Goal: Transaction & Acquisition: Download file/media

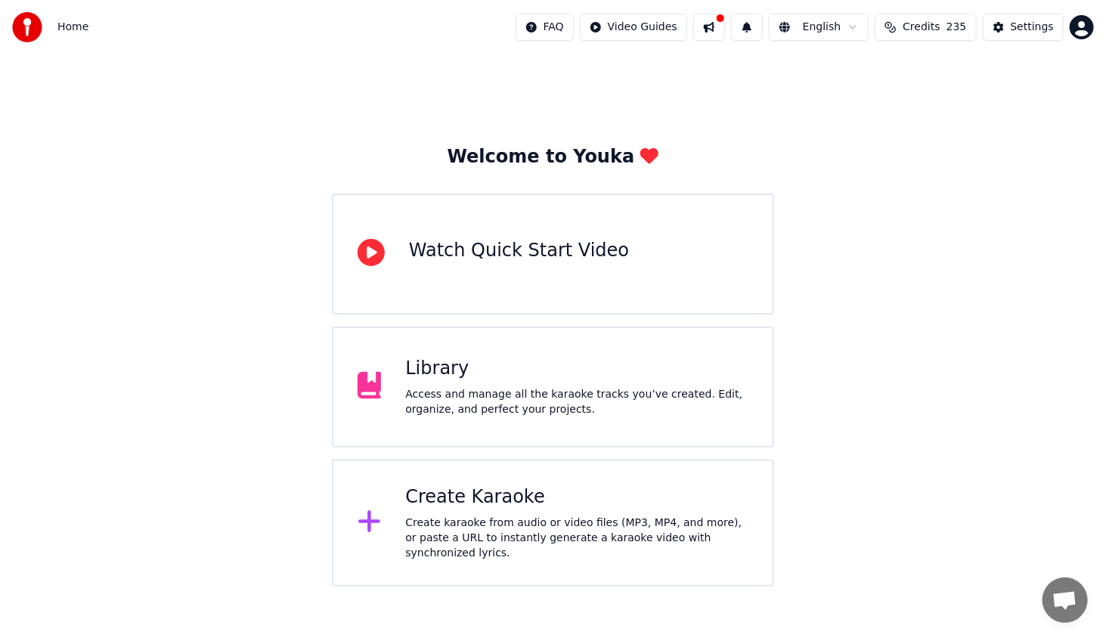
click at [630, 408] on div "Access and manage all the karaoke tracks you’ve created. Edit, organize, and pe…" at bounding box center [576, 402] width 343 height 30
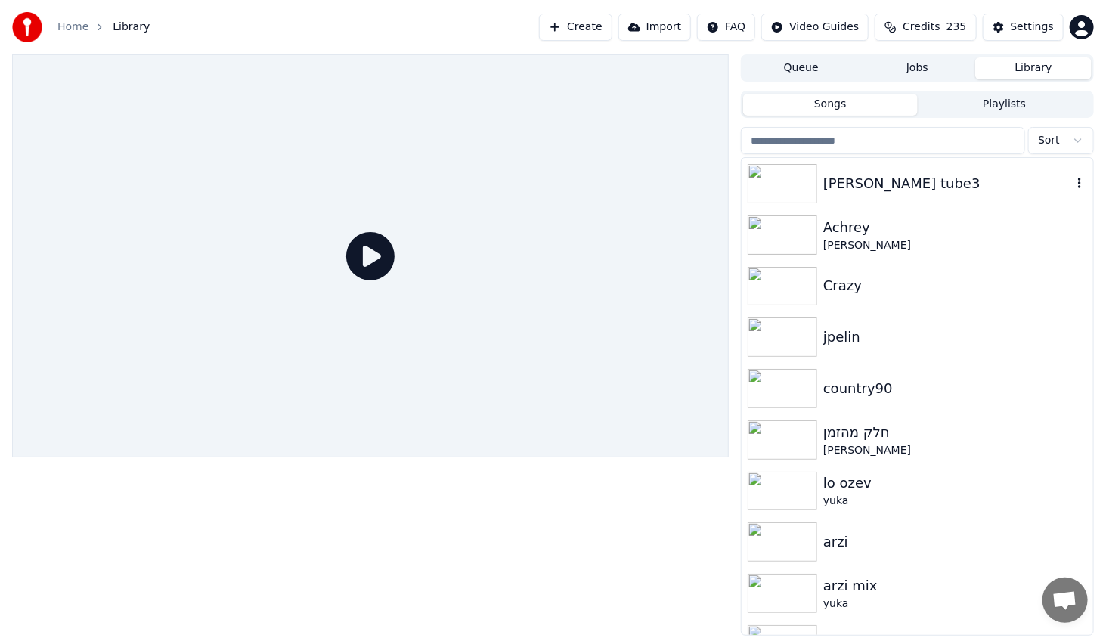
click at [783, 169] on img at bounding box center [782, 183] width 70 height 39
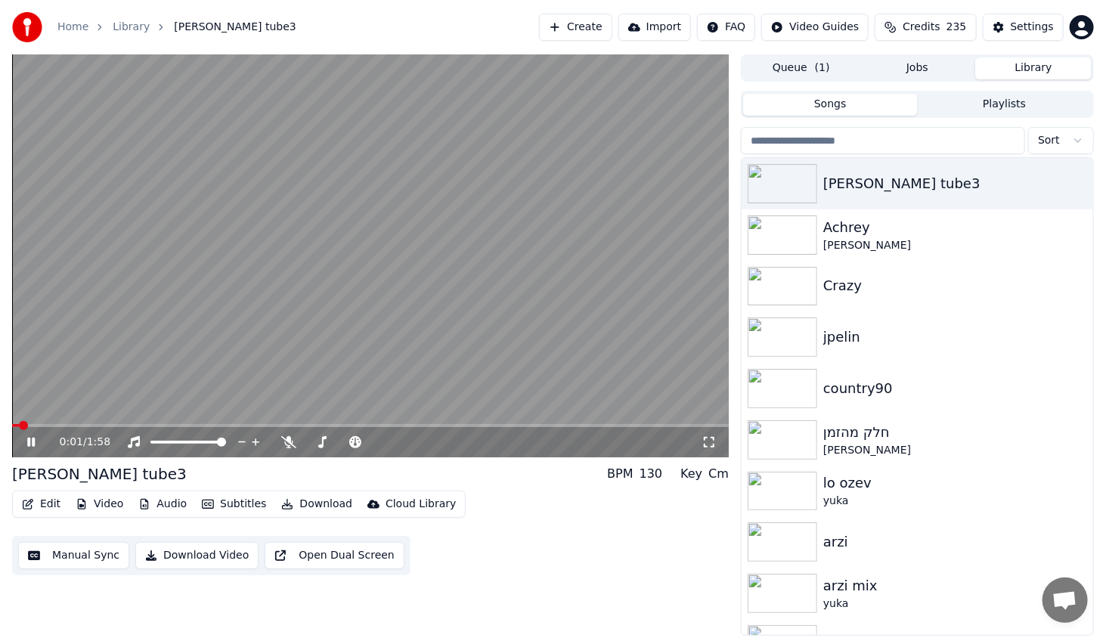
click at [105, 426] on span at bounding box center [370, 425] width 716 height 3
click at [160, 422] on video at bounding box center [370, 255] width 716 height 403
click at [173, 424] on span at bounding box center [370, 425] width 716 height 3
click at [26, 433] on div "0:27 / 1:58" at bounding box center [370, 442] width 716 height 30
click at [36, 440] on icon at bounding box center [42, 442] width 36 height 12
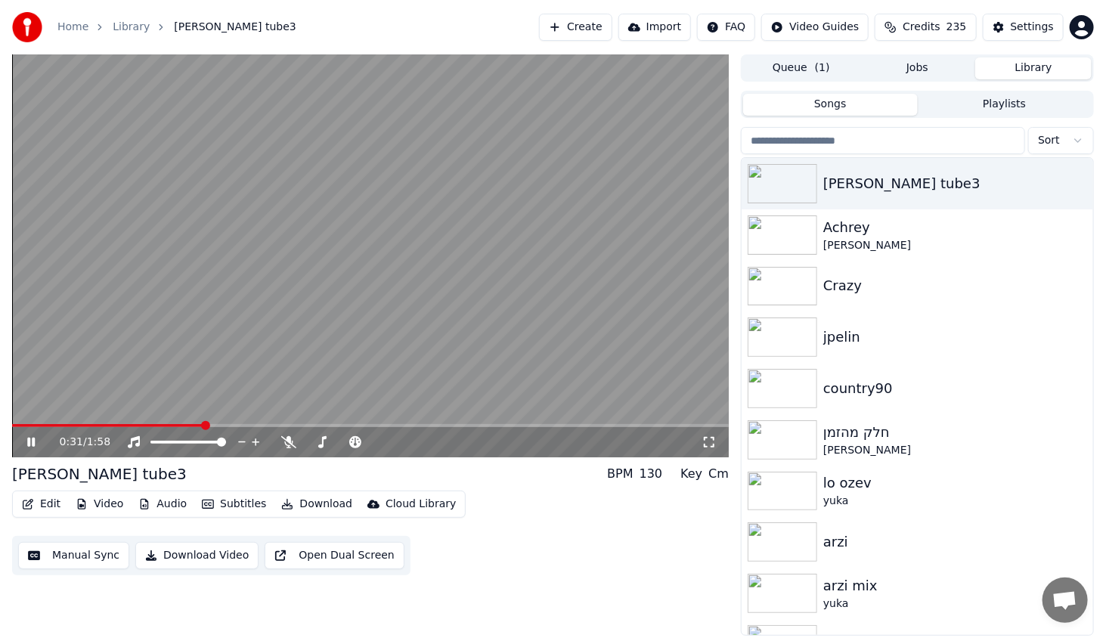
click at [36, 440] on icon at bounding box center [42, 442] width 36 height 12
click at [109, 506] on button "Video" at bounding box center [100, 503] width 60 height 21
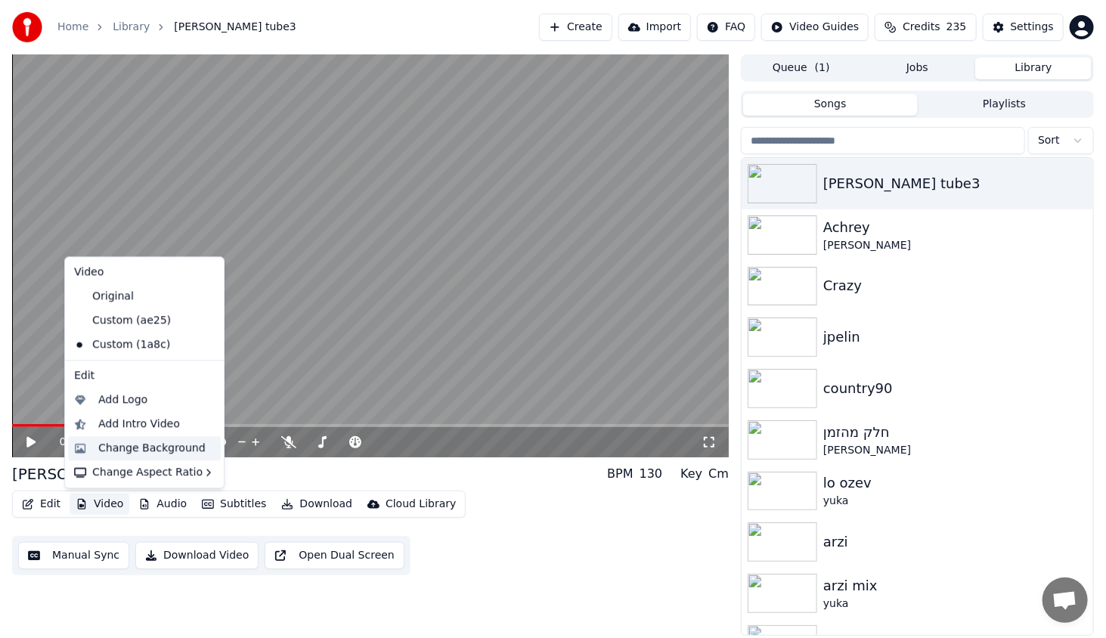
click at [135, 448] on div "Change Background" at bounding box center [151, 448] width 107 height 15
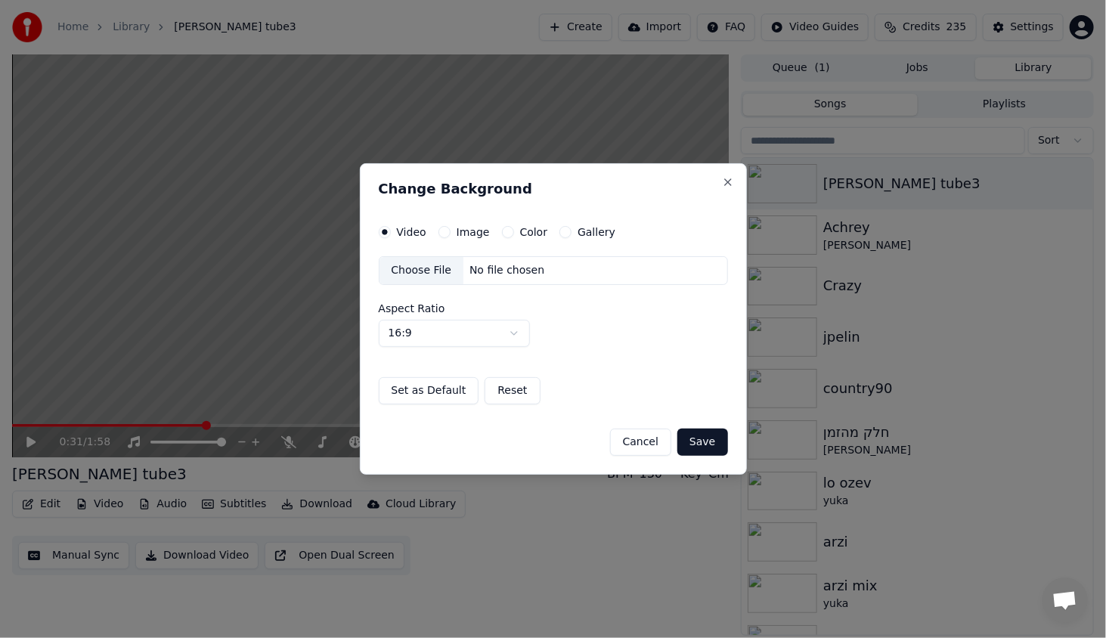
click at [509, 231] on div "Color" at bounding box center [525, 232] width 46 height 12
click at [442, 234] on button "Image" at bounding box center [444, 232] width 12 height 12
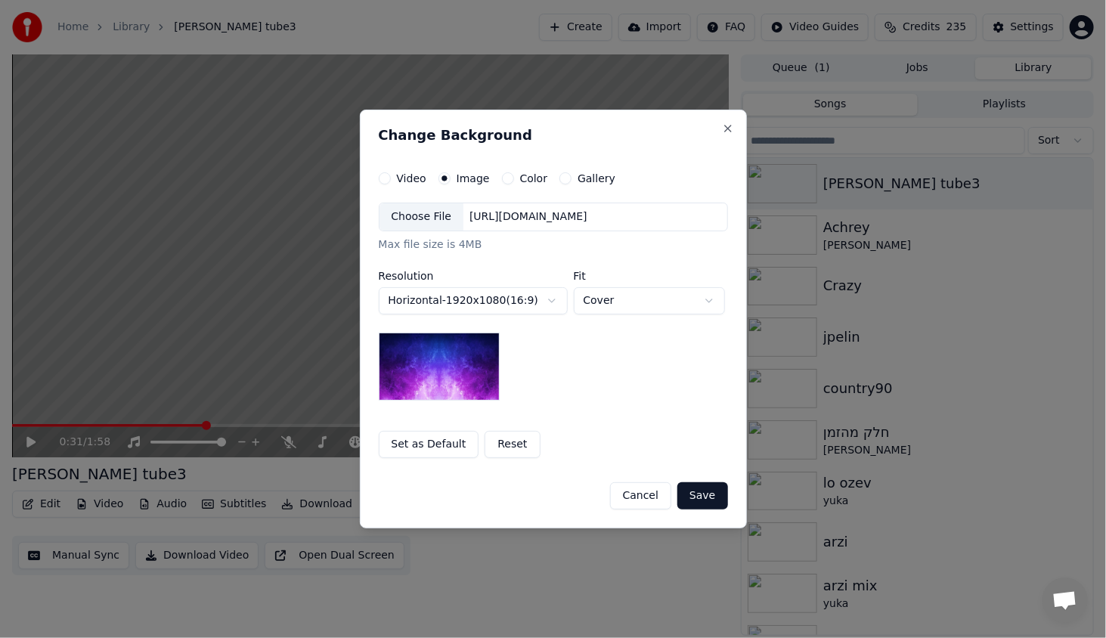
click at [433, 218] on div "Choose File" at bounding box center [421, 216] width 85 height 27
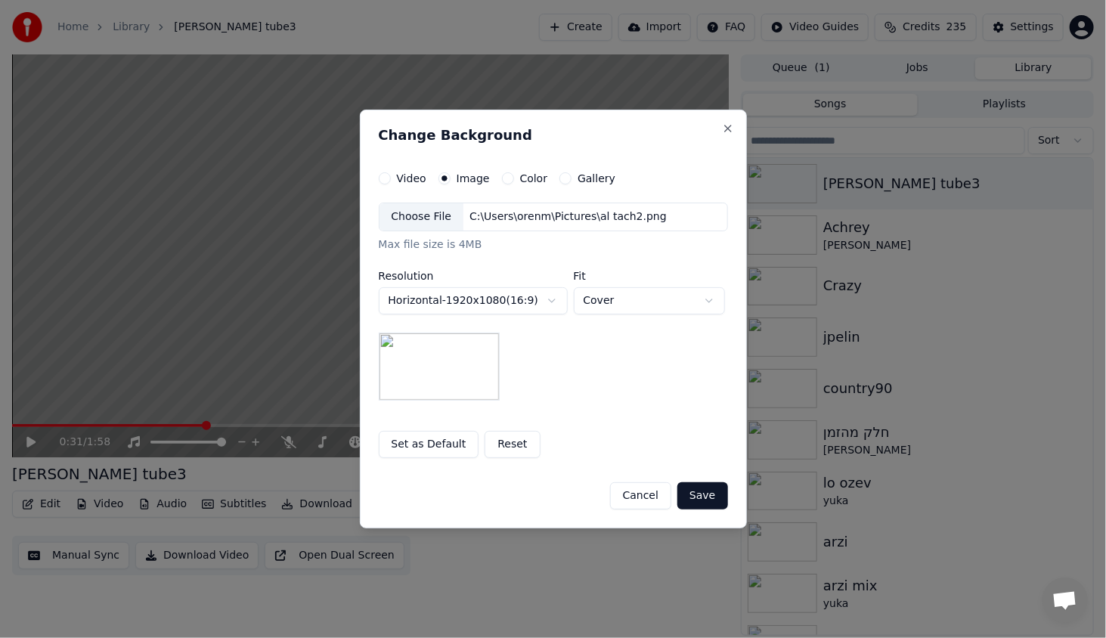
click at [705, 493] on button "Save" at bounding box center [702, 495] width 50 height 27
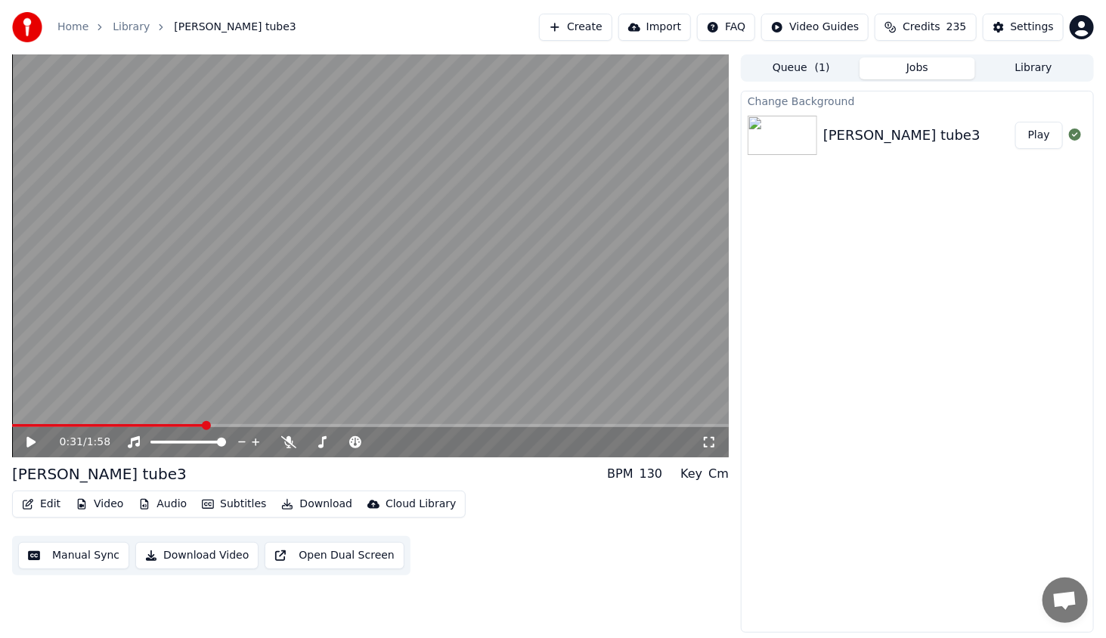
click at [1045, 131] on button "Play" at bounding box center [1039, 135] width 48 height 27
click at [98, 425] on span at bounding box center [370, 425] width 716 height 3
click at [151, 424] on span at bounding box center [370, 425] width 716 height 3
click at [191, 426] on span at bounding box center [370, 425] width 716 height 3
click at [27, 445] on icon at bounding box center [31, 442] width 8 height 9
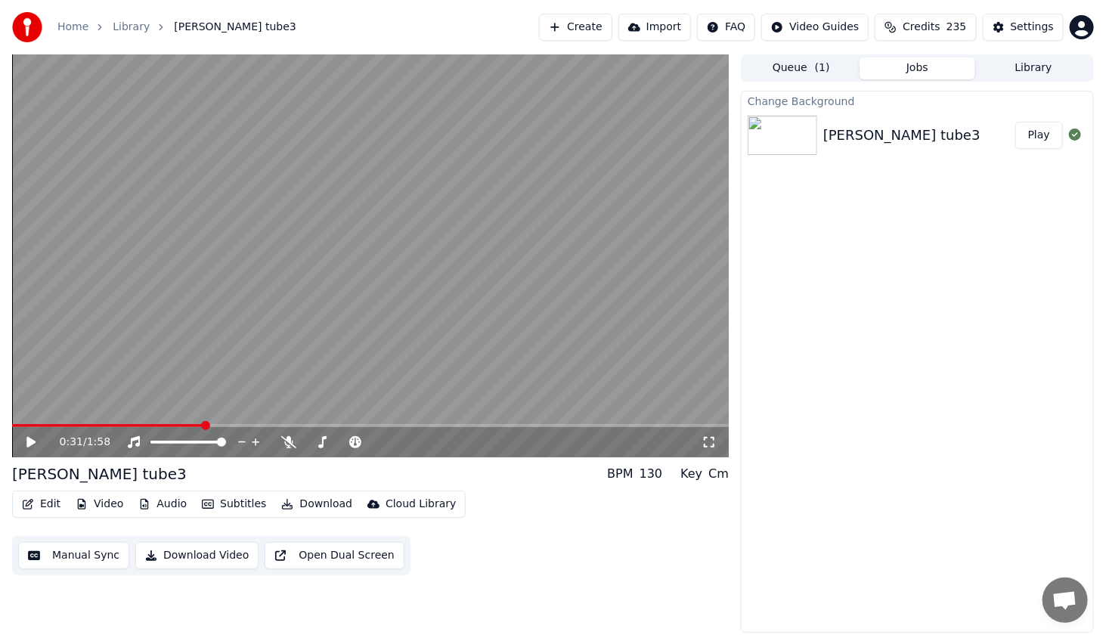
click at [36, 500] on button "Edit" at bounding box center [41, 503] width 51 height 21
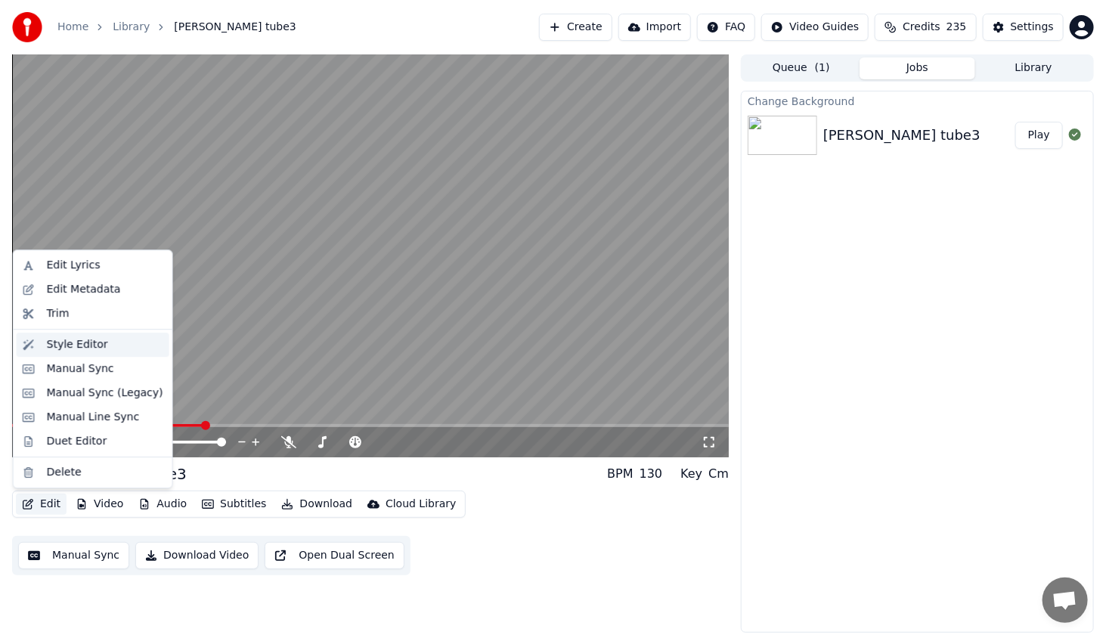
click at [85, 336] on div "Style Editor" at bounding box center [93, 345] width 153 height 24
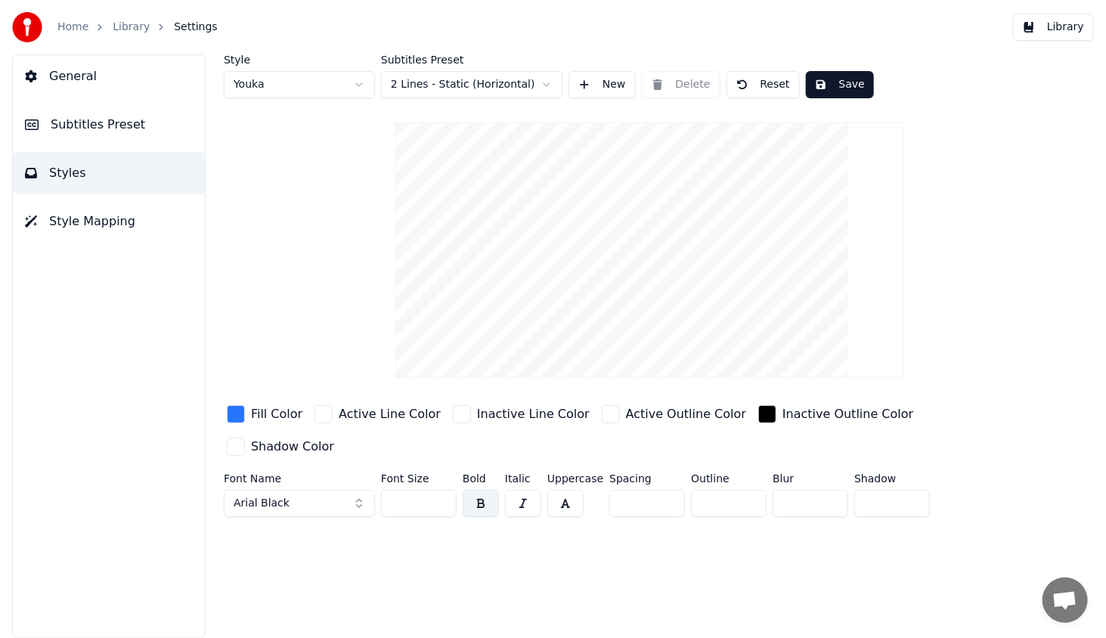
click at [234, 410] on div "button" at bounding box center [236, 414] width 18 height 18
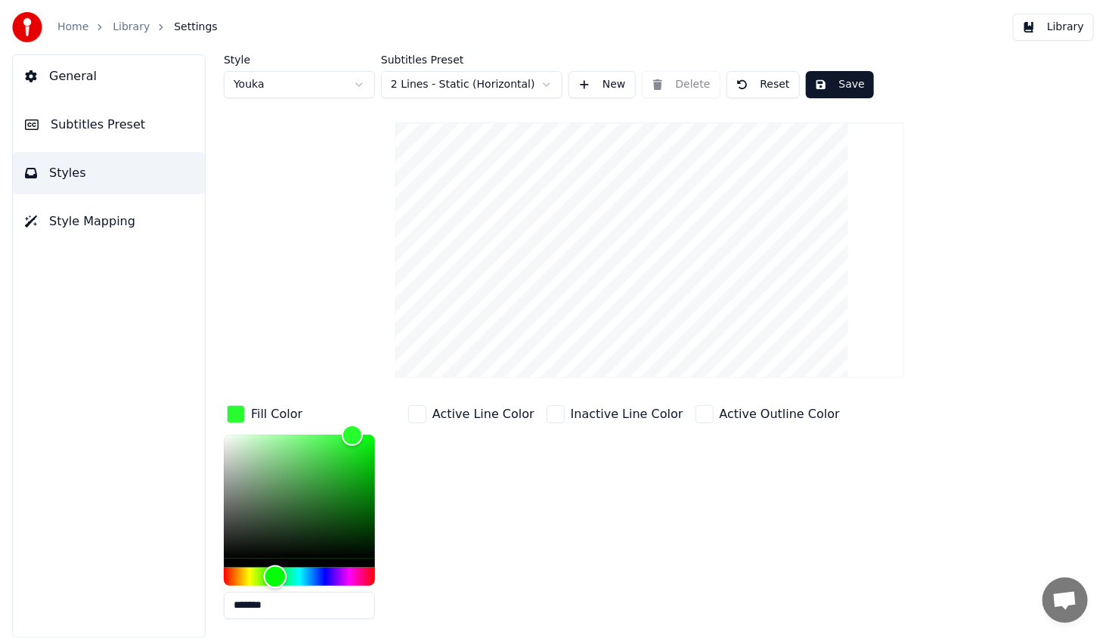
click at [276, 578] on div "Hue" at bounding box center [299, 577] width 151 height 18
drag, startPoint x: 324, startPoint y: 484, endPoint x: 381, endPoint y: 456, distance: 63.2
click at [375, 455] on div "Color" at bounding box center [299, 497] width 151 height 124
click at [366, 476] on div "Color" at bounding box center [299, 497] width 151 height 124
type input "*******"
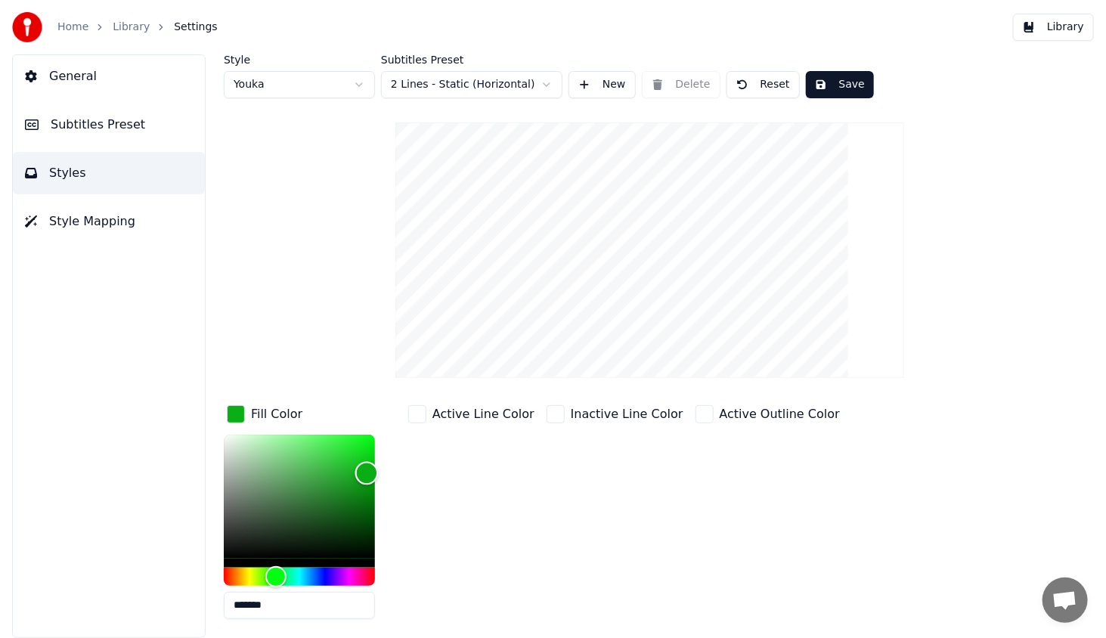
click at [367, 472] on div "Color" at bounding box center [366, 473] width 23 height 23
click at [830, 83] on button "Save" at bounding box center [840, 84] width 68 height 27
click at [78, 75] on span "General" at bounding box center [73, 76] width 48 height 18
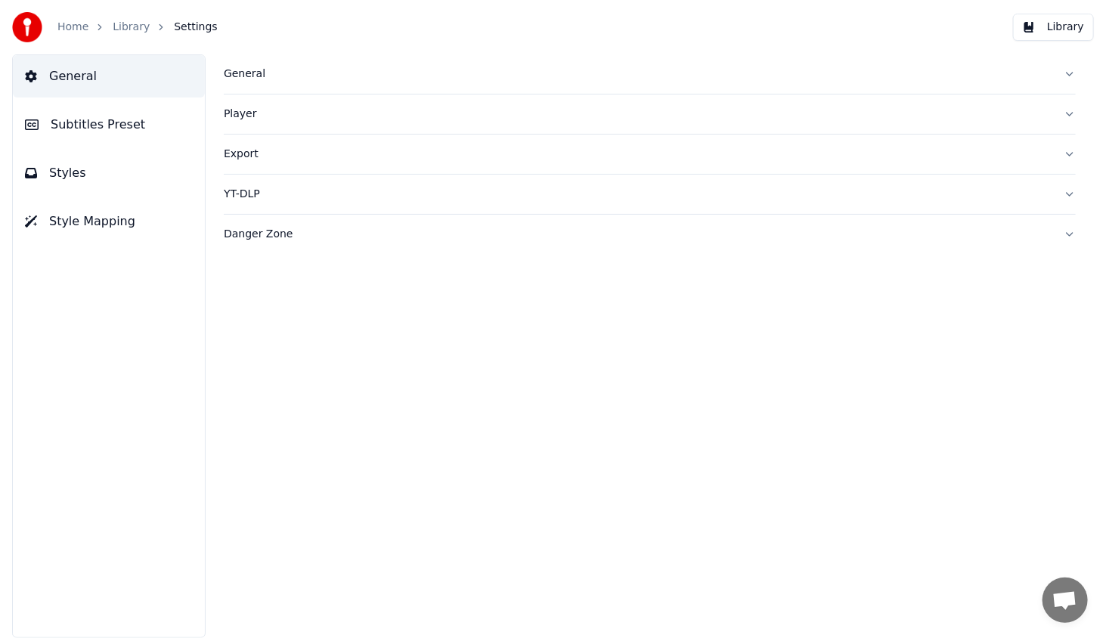
click at [124, 28] on link "Library" at bounding box center [131, 27] width 37 height 15
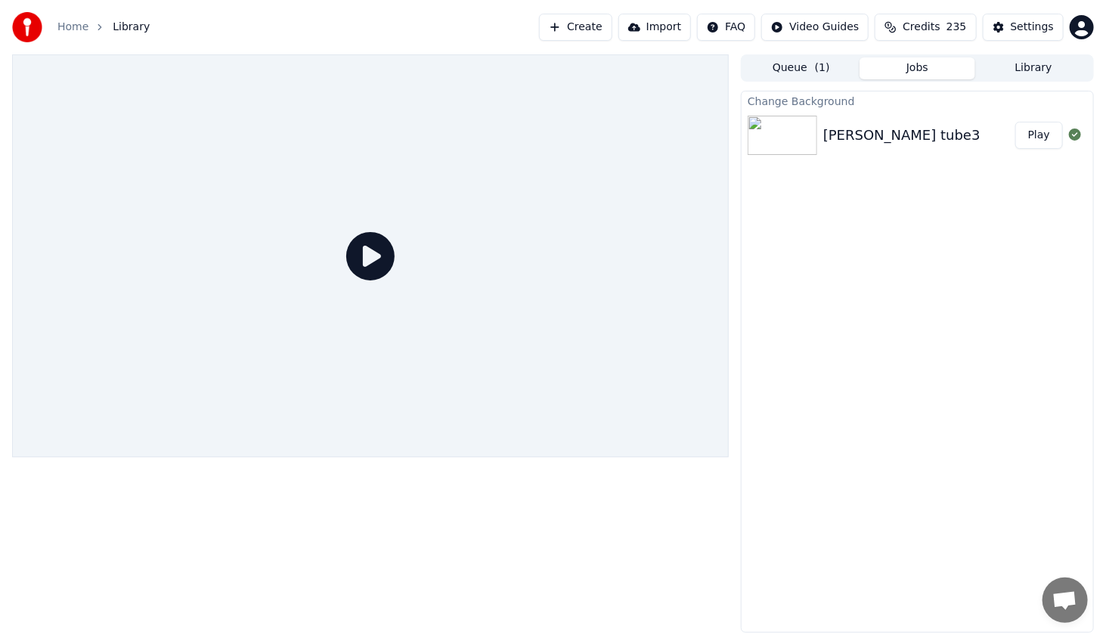
click at [1043, 141] on button "Play" at bounding box center [1039, 135] width 48 height 27
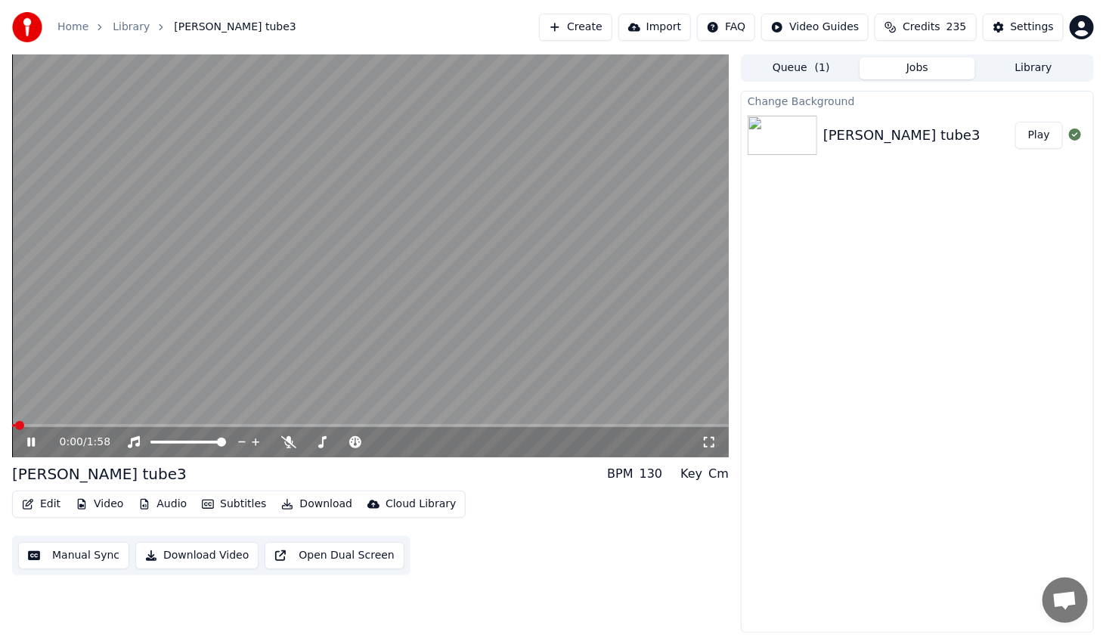
click at [159, 424] on span at bounding box center [370, 425] width 716 height 3
drag, startPoint x: 178, startPoint y: 429, endPoint x: 194, endPoint y: 428, distance: 15.9
click at [196, 431] on div "0:24 / 1:58" at bounding box center [370, 442] width 716 height 30
click at [191, 426] on span at bounding box center [370, 425] width 716 height 3
click at [200, 443] on span at bounding box center [175, 442] width 51 height 3
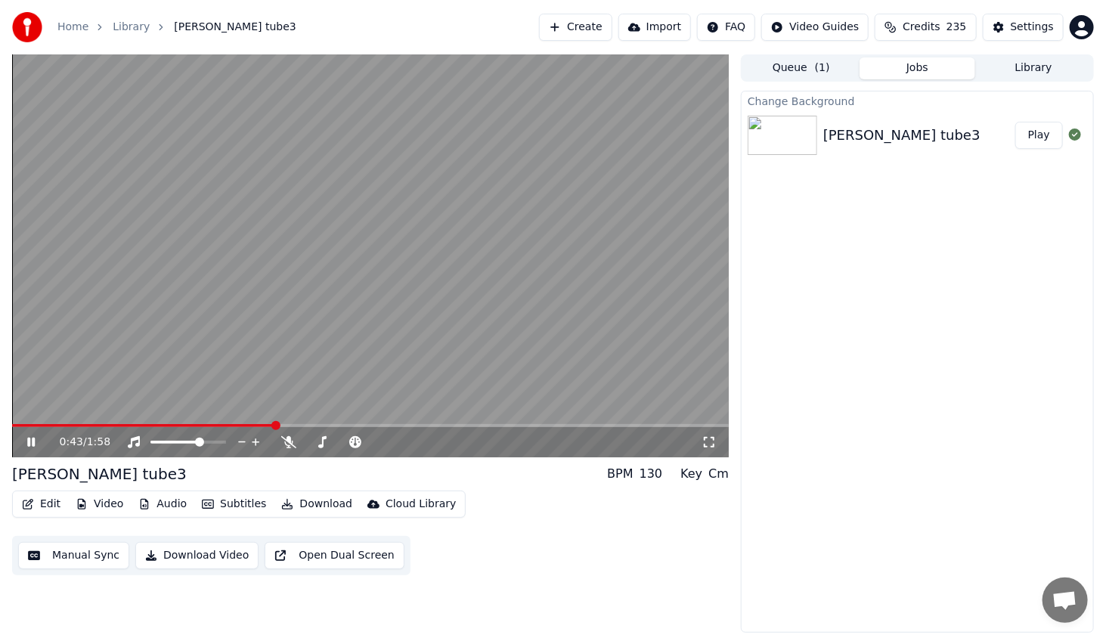
click at [711, 445] on icon at bounding box center [708, 442] width 15 height 12
click at [32, 446] on icon at bounding box center [31, 442] width 8 height 9
click at [39, 502] on button "Edit" at bounding box center [41, 503] width 51 height 21
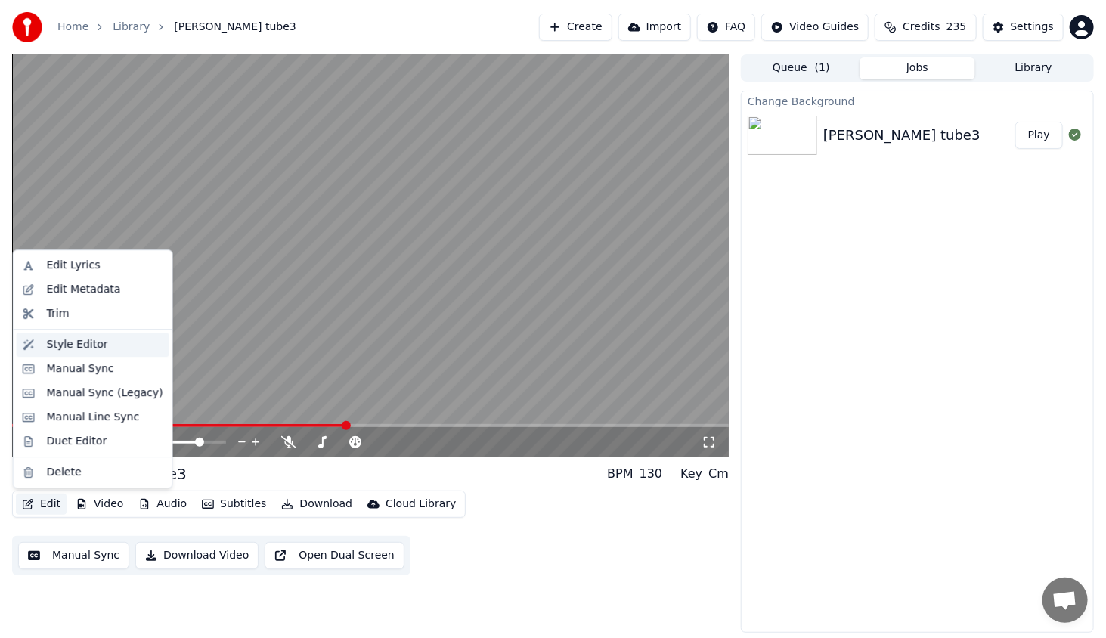
click at [81, 351] on div "Style Editor" at bounding box center [77, 344] width 61 height 15
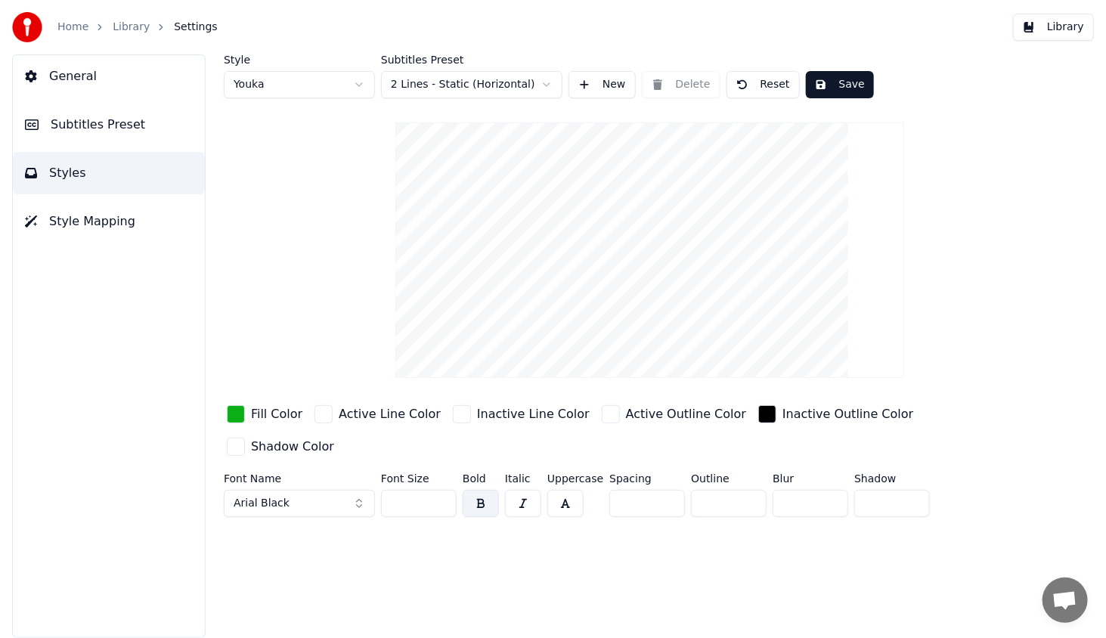
click at [234, 413] on div "button" at bounding box center [236, 414] width 18 height 18
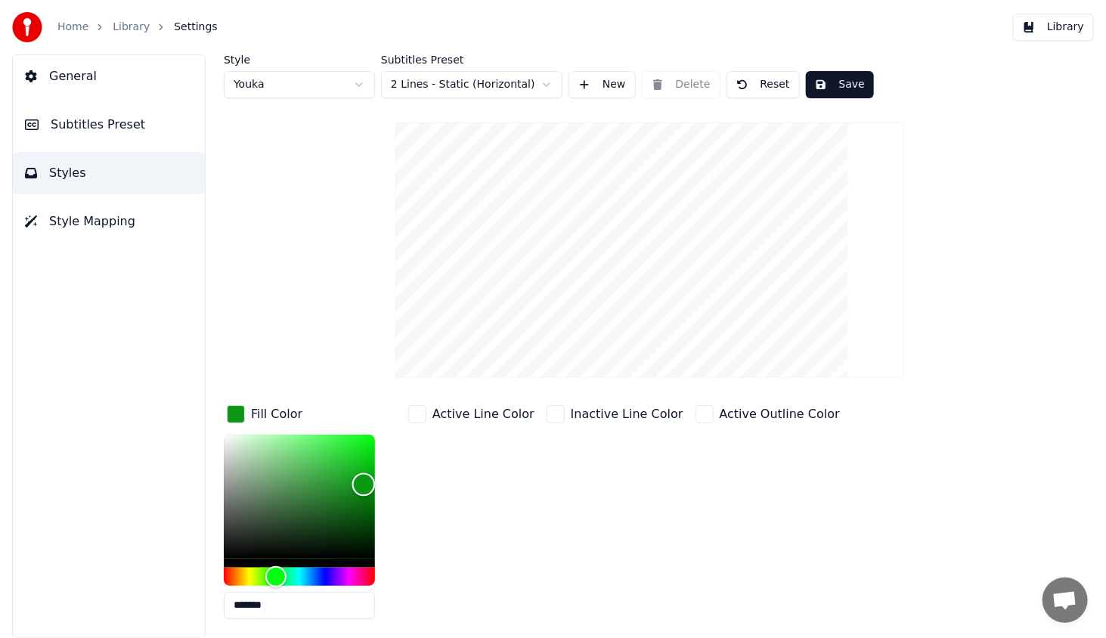
type input "*******"
drag, startPoint x: 360, startPoint y: 470, endPoint x: 363, endPoint y: 484, distance: 14.8
click at [363, 484] on div "Color" at bounding box center [363, 485] width 23 height 23
click at [841, 85] on button "Save" at bounding box center [840, 84] width 68 height 27
click at [63, 83] on span "General" at bounding box center [73, 76] width 48 height 18
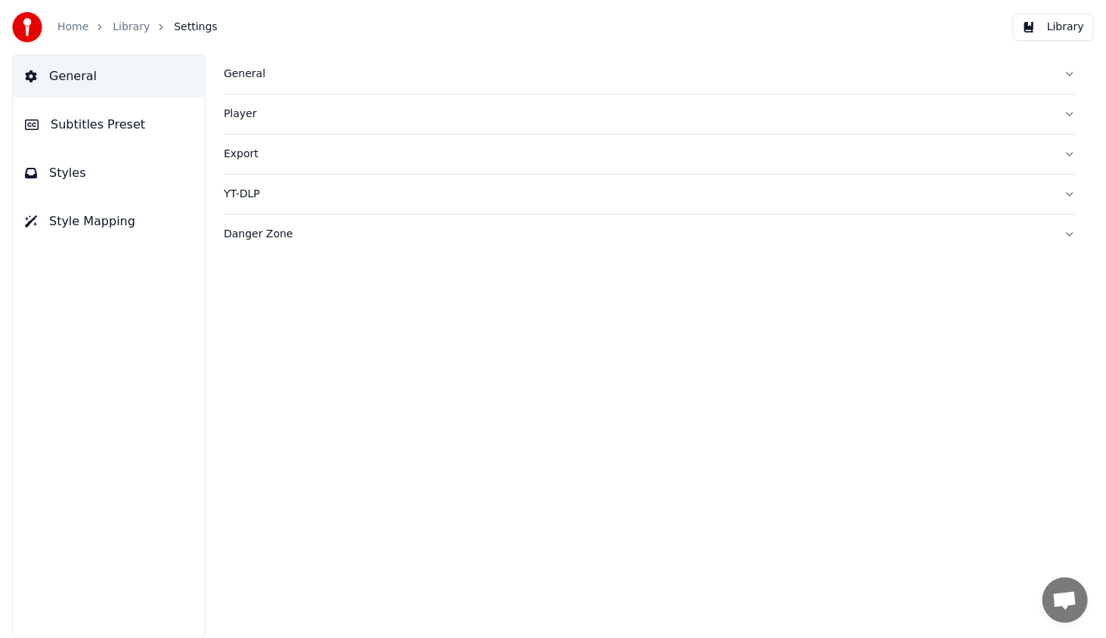
click at [130, 25] on link "Library" at bounding box center [131, 27] width 37 height 15
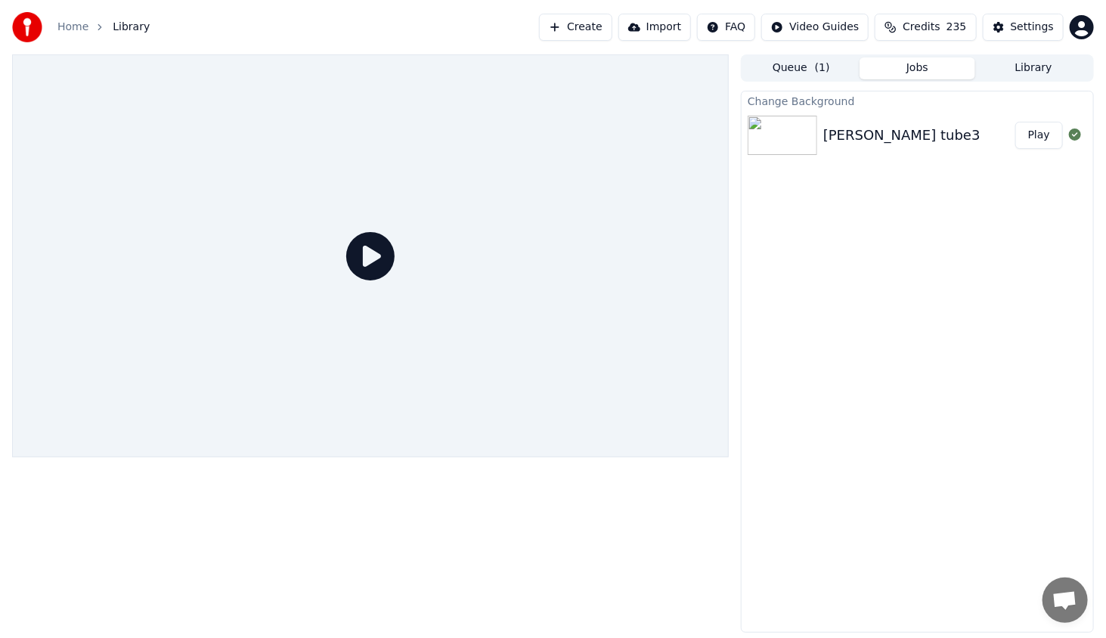
click at [1030, 133] on button "Play" at bounding box center [1039, 135] width 48 height 27
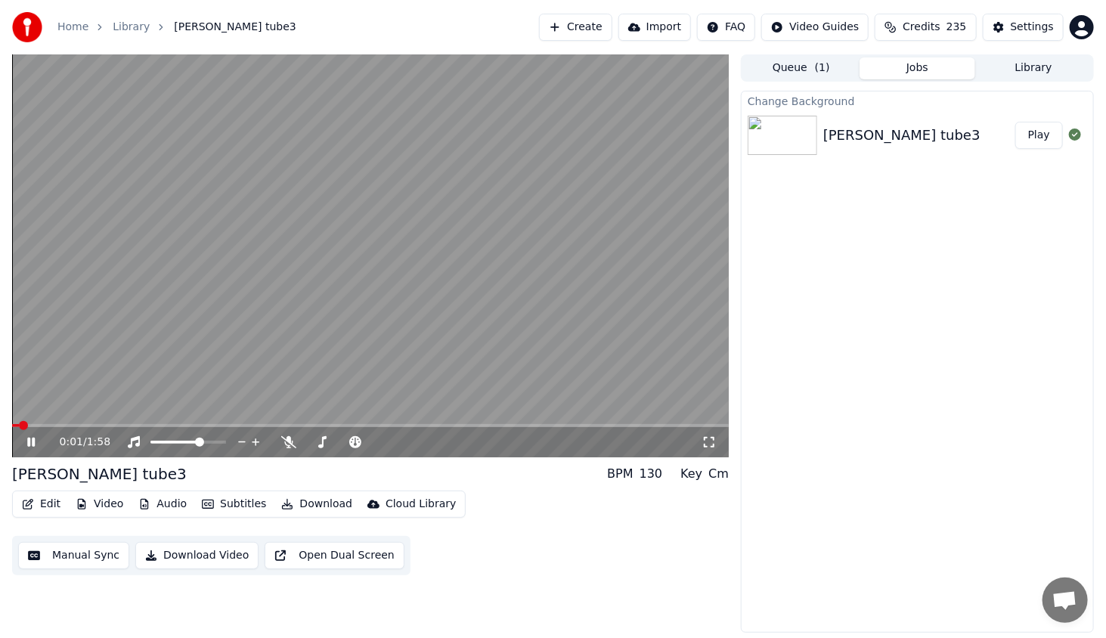
click at [159, 425] on span at bounding box center [370, 425] width 716 height 3
click at [184, 425] on span at bounding box center [370, 425] width 716 height 3
click at [212, 424] on span at bounding box center [370, 425] width 716 height 3
click at [27, 447] on icon at bounding box center [42, 442] width 36 height 12
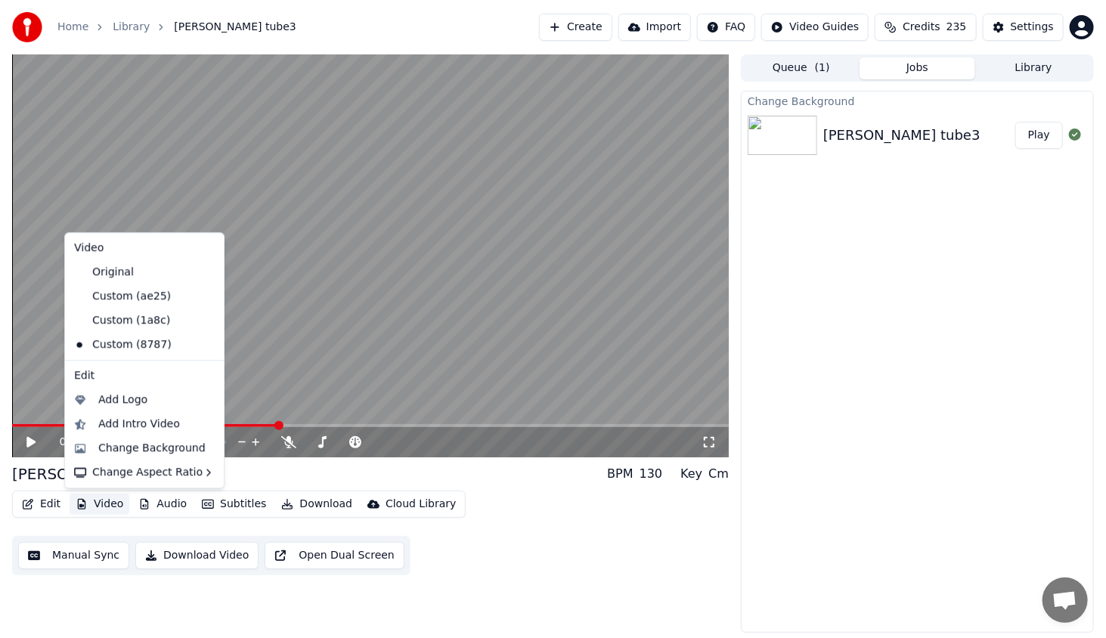
click at [113, 505] on button "Video" at bounding box center [100, 503] width 60 height 21
click at [133, 452] on div "Change Background" at bounding box center [151, 448] width 107 height 15
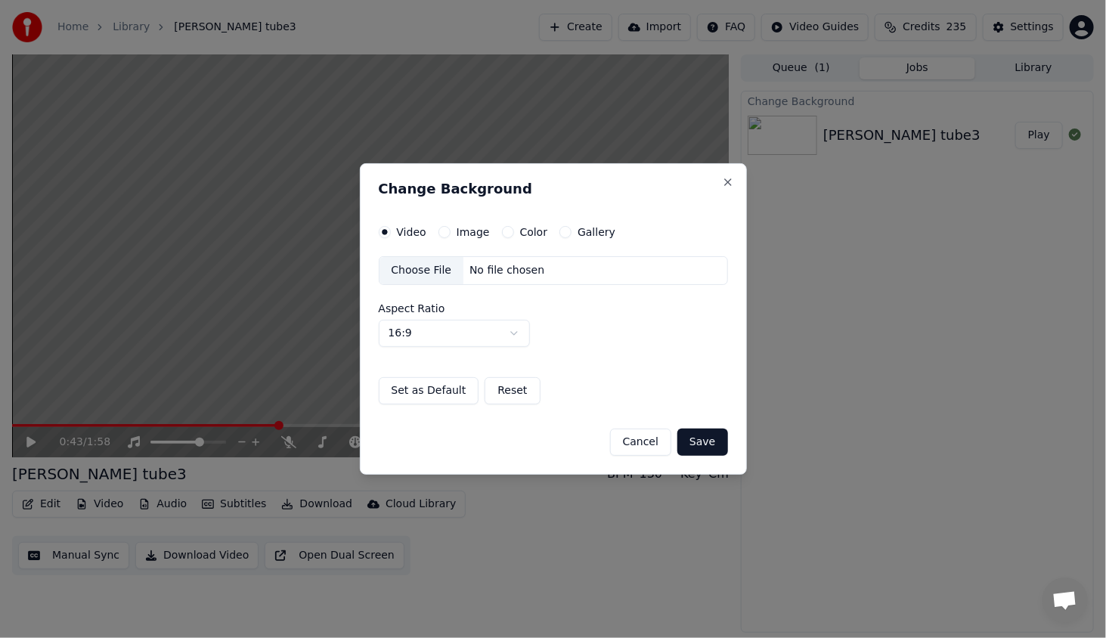
click at [506, 234] on button "Color" at bounding box center [508, 232] width 12 height 12
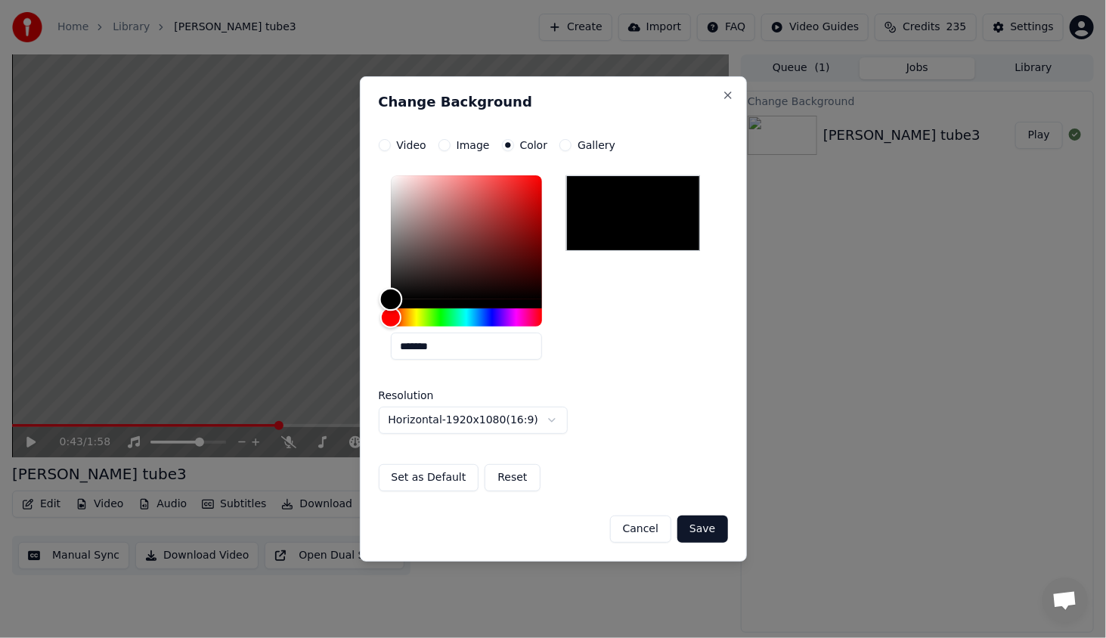
drag, startPoint x: 391, startPoint y: 302, endPoint x: 380, endPoint y: 310, distance: 13.0
click at [380, 310] on div "*******" at bounding box center [553, 270] width 349 height 203
click at [713, 524] on button "Save" at bounding box center [702, 528] width 50 height 27
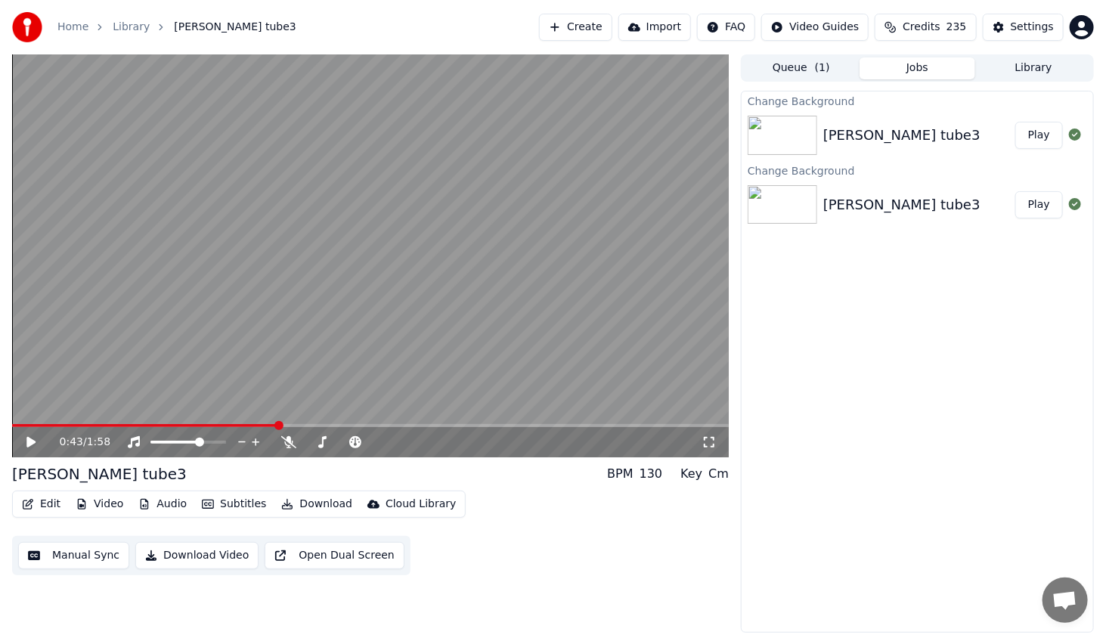
click at [1028, 133] on button "Play" at bounding box center [1039, 135] width 48 height 27
click at [165, 424] on span at bounding box center [370, 425] width 716 height 3
click at [203, 425] on span at bounding box center [370, 425] width 716 height 3
click at [704, 441] on icon at bounding box center [708, 442] width 15 height 12
click at [25, 447] on icon at bounding box center [42, 442] width 36 height 12
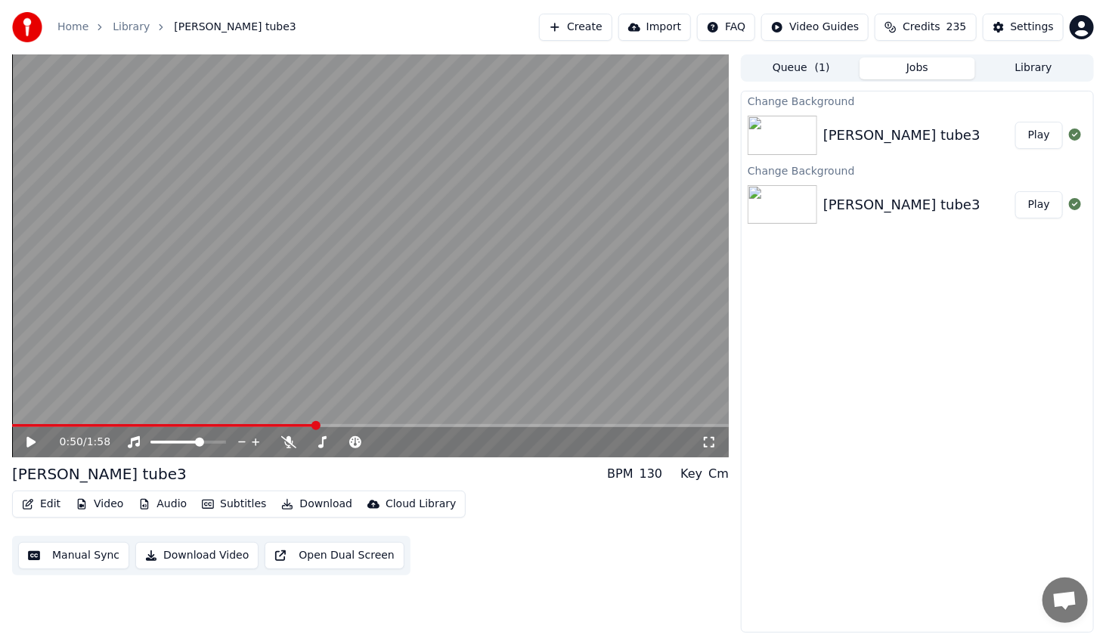
click at [304, 500] on button "Download" at bounding box center [316, 503] width 83 height 21
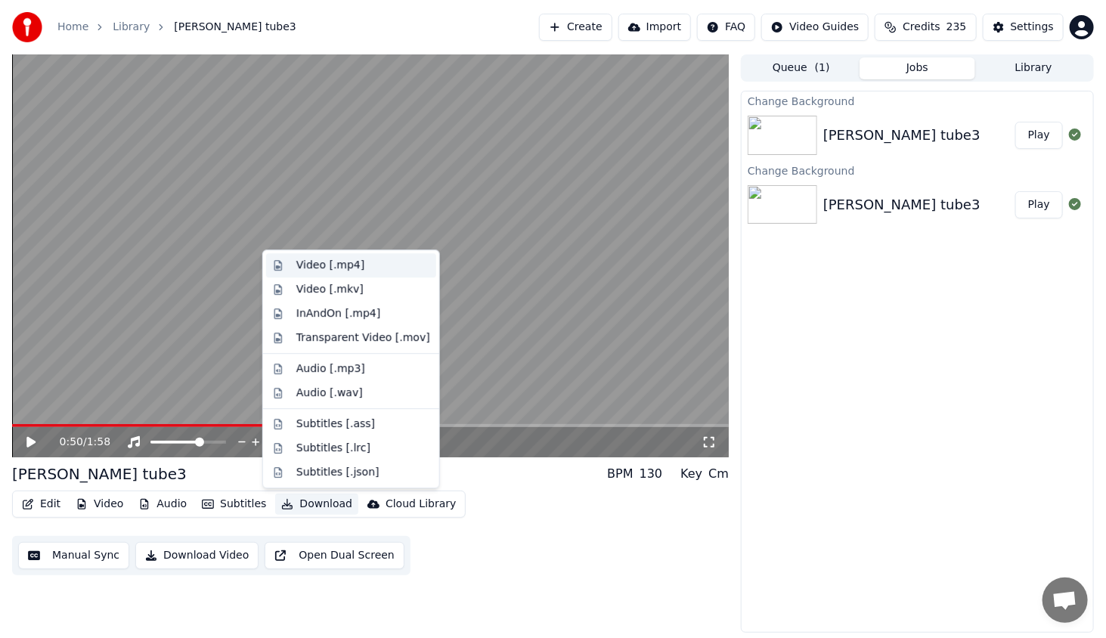
click at [342, 266] on div "Video [.mp4]" at bounding box center [330, 265] width 68 height 15
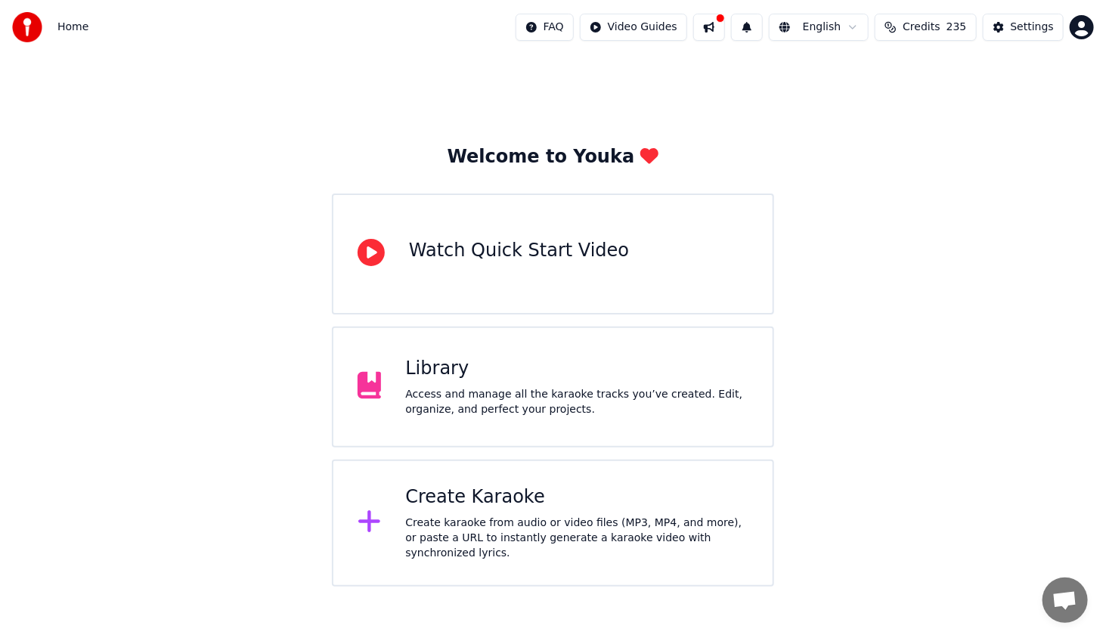
click at [457, 389] on div "Access and manage all the karaoke tracks you’ve created. Edit, organize, and pe…" at bounding box center [576, 402] width 343 height 30
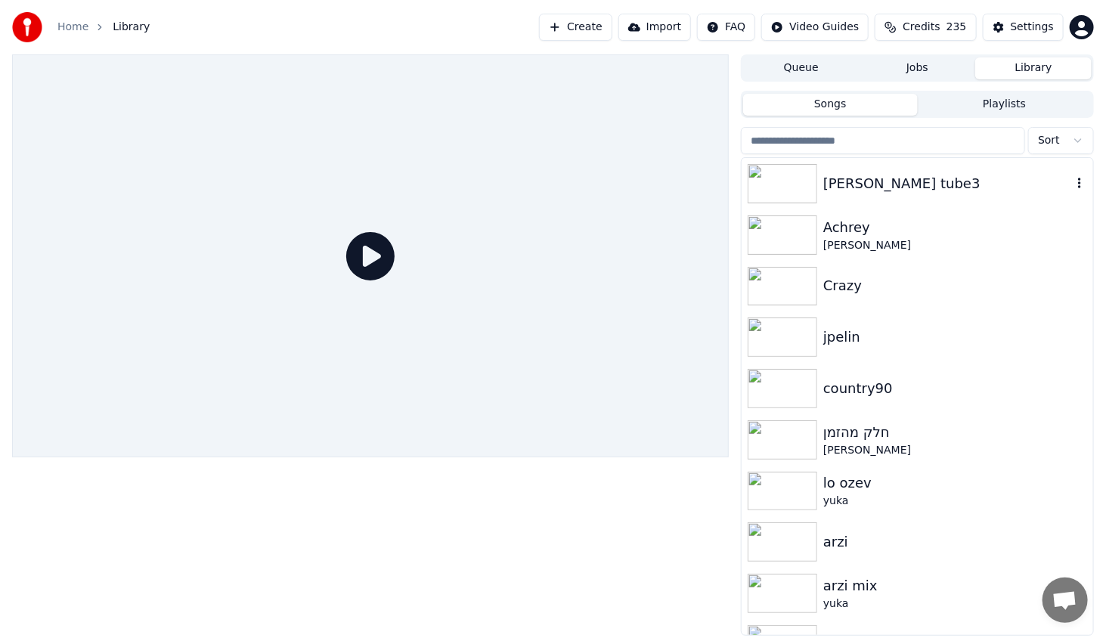
click at [908, 187] on div "[PERSON_NAME] tube3" at bounding box center [947, 183] width 249 height 21
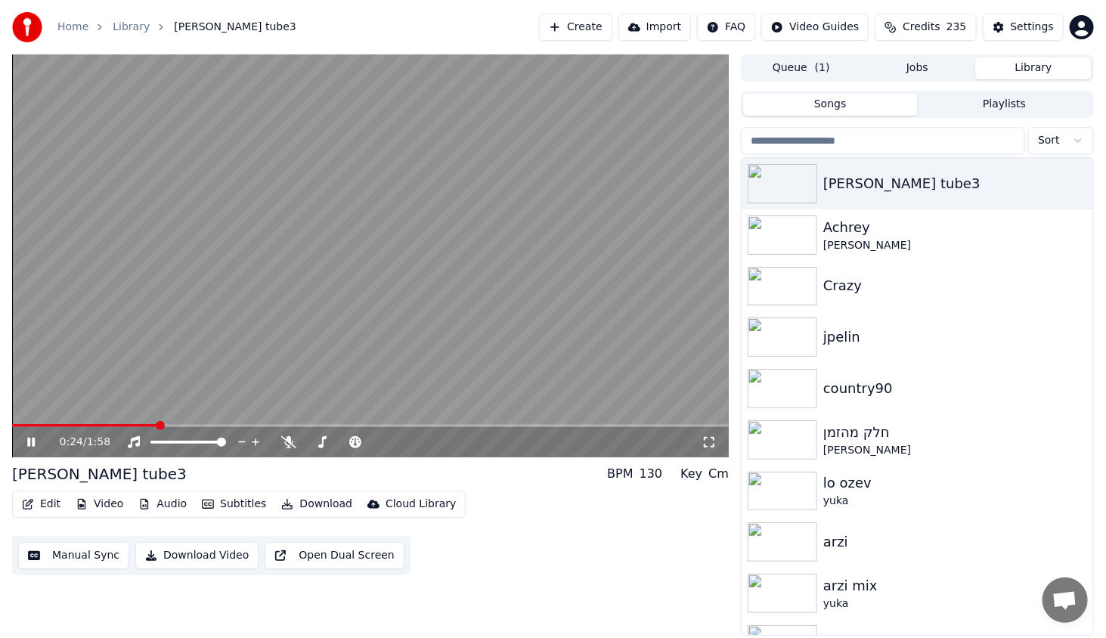
click at [158, 425] on span at bounding box center [370, 425] width 716 height 3
click at [186, 422] on video at bounding box center [370, 255] width 716 height 403
click at [195, 425] on div "0:25 / 1:58" at bounding box center [370, 255] width 716 height 403
click at [202, 427] on span at bounding box center [370, 425] width 716 height 3
click at [32, 446] on icon at bounding box center [31, 442] width 8 height 9
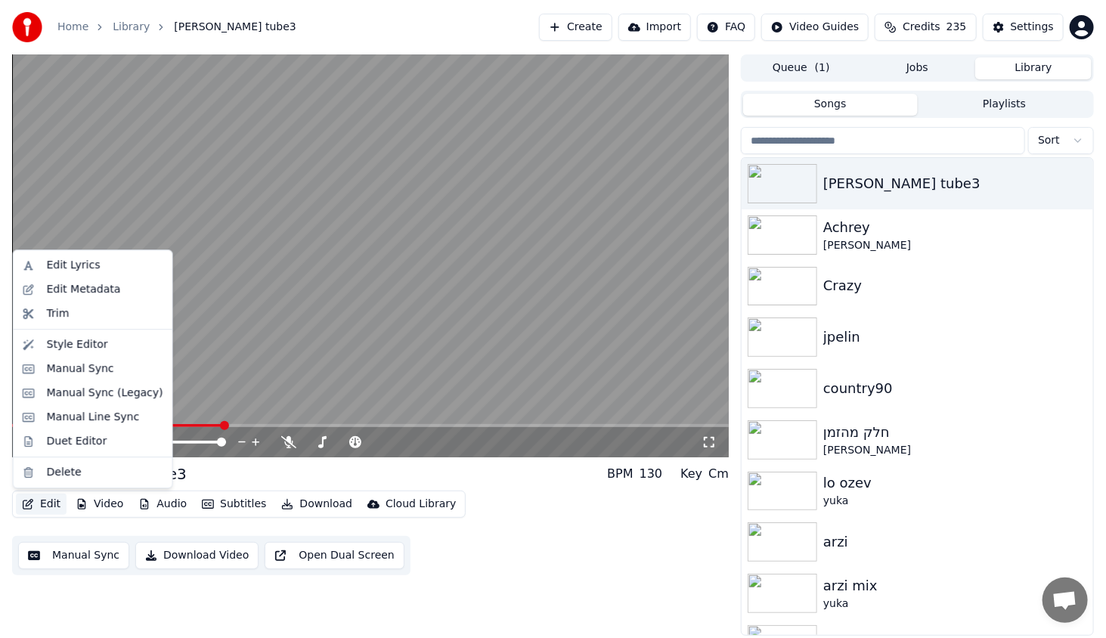
click at [57, 503] on button "Edit" at bounding box center [41, 503] width 51 height 21
click at [110, 343] on div "Style Editor" at bounding box center [105, 344] width 116 height 15
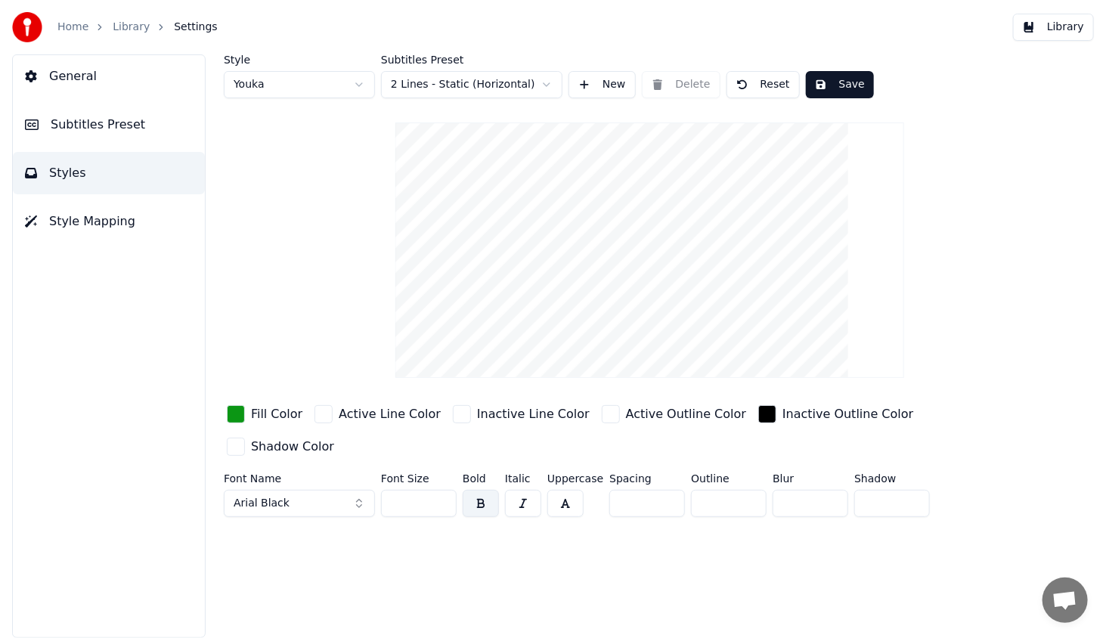
click at [231, 416] on div "button" at bounding box center [236, 414] width 18 height 18
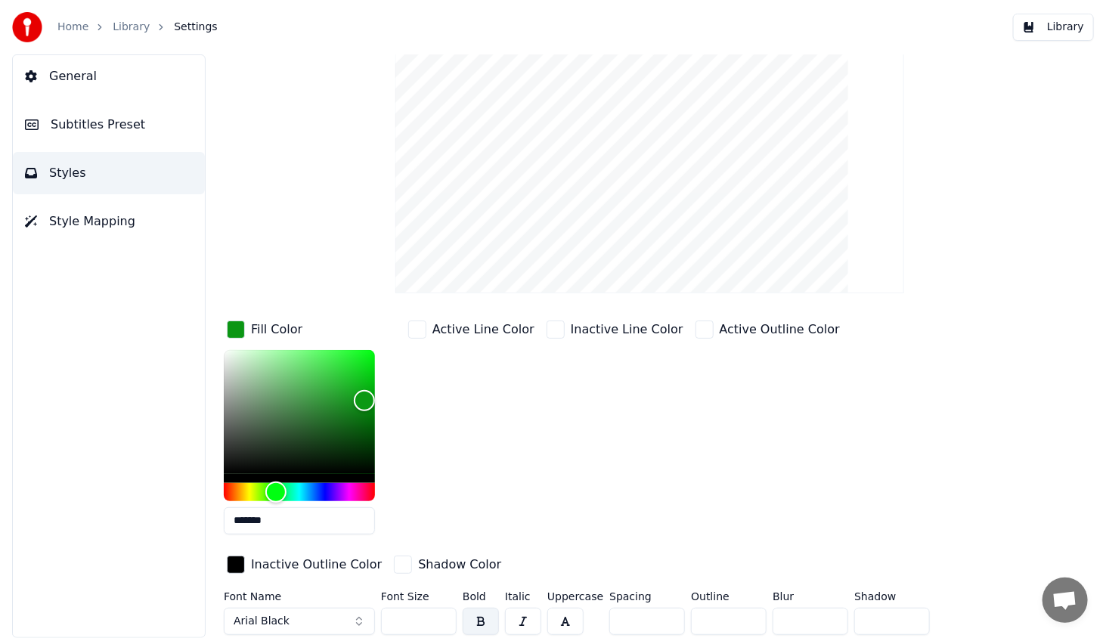
scroll to position [85, 0]
drag, startPoint x: 299, startPoint y: 515, endPoint x: 181, endPoint y: 534, distance: 118.5
click at [181, 534] on div "General Subtitles Preset Styles Style Mapping Style Youka Subtitles Preset 2 Li…" at bounding box center [553, 345] width 1106 height 583
drag, startPoint x: 440, startPoint y: 490, endPoint x: 428, endPoint y: 487, distance: 12.7
click at [435, 490] on div "Active Line Color" at bounding box center [471, 431] width 132 height 229
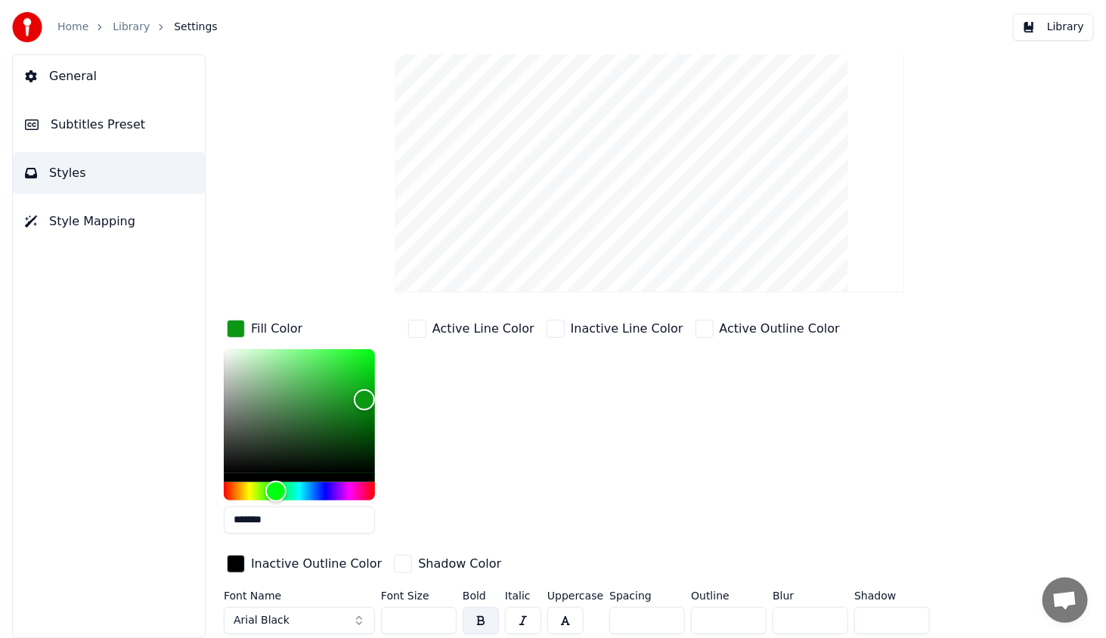
click at [67, 79] on span "General" at bounding box center [73, 76] width 48 height 18
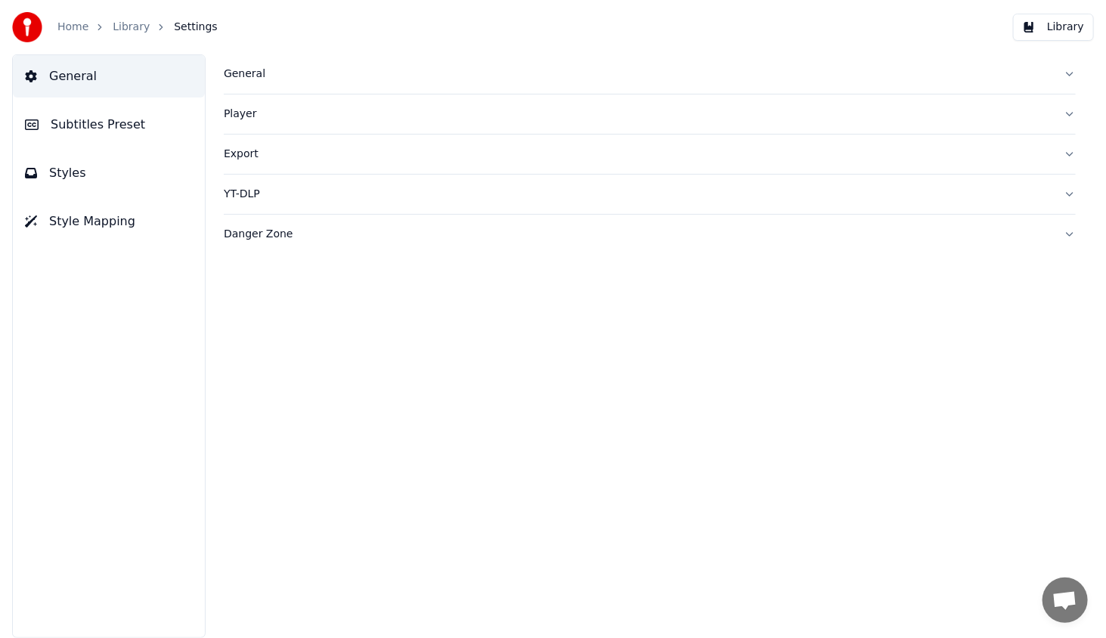
click at [67, 131] on span "Subtitles Preset" at bounding box center [98, 125] width 94 height 18
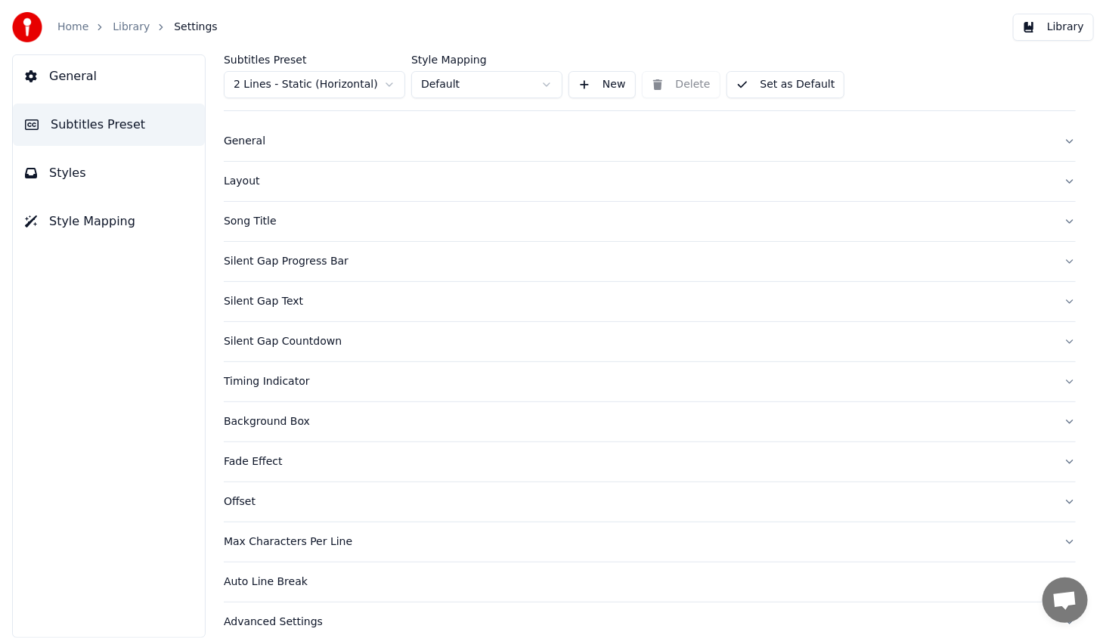
scroll to position [31, 0]
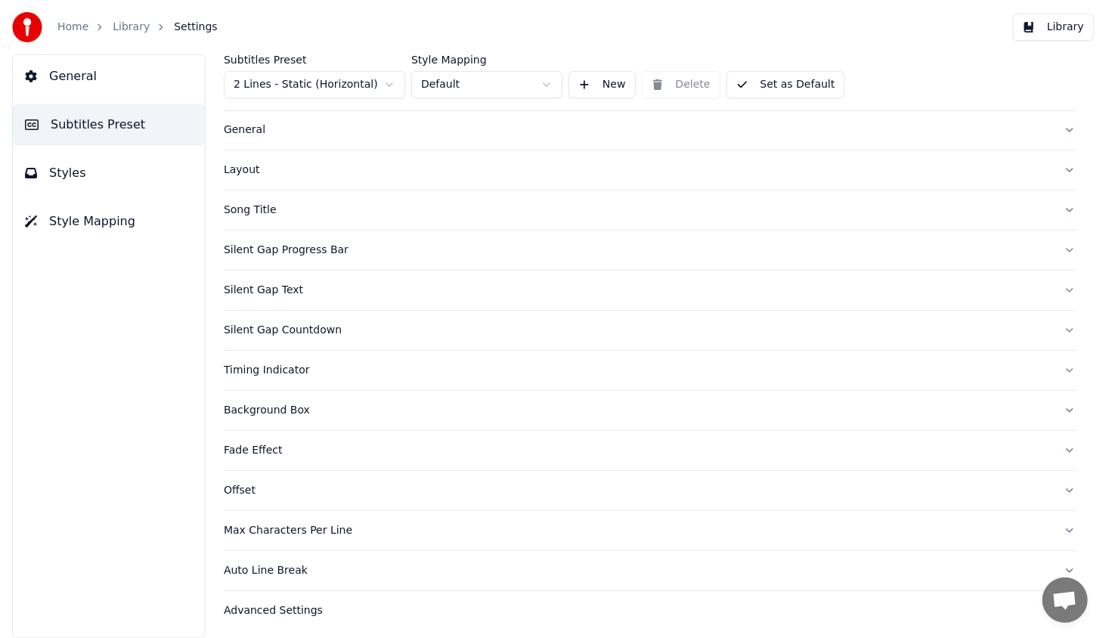
click at [261, 368] on div "Timing Indicator" at bounding box center [637, 370] width 827 height 15
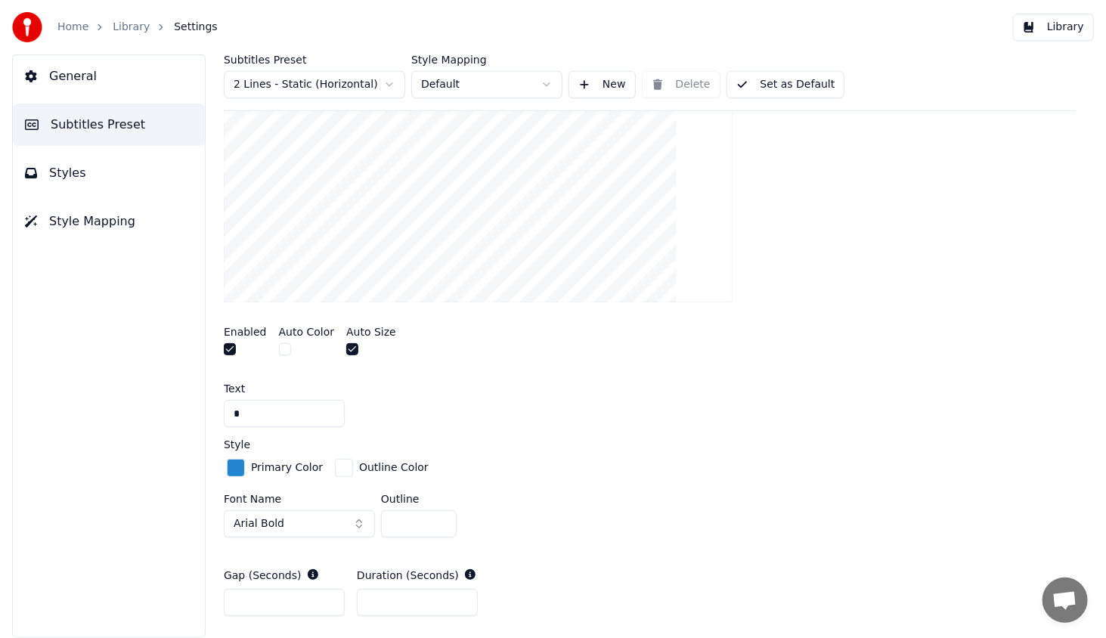
scroll to position [409, 0]
click at [240, 464] on div "button" at bounding box center [236, 465] width 18 height 18
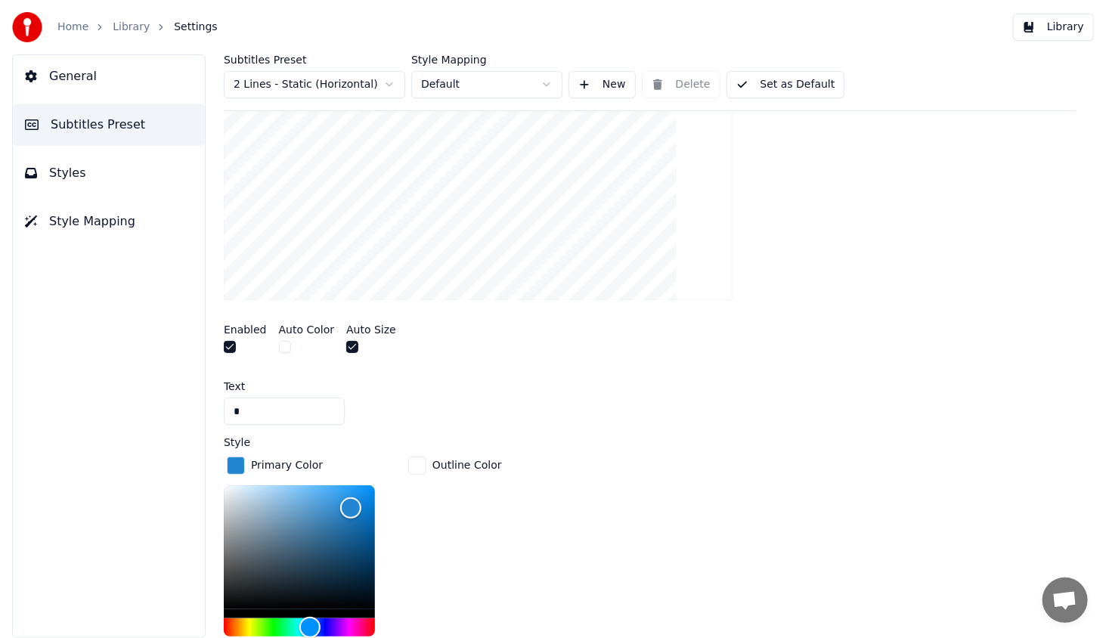
scroll to position [560, 0]
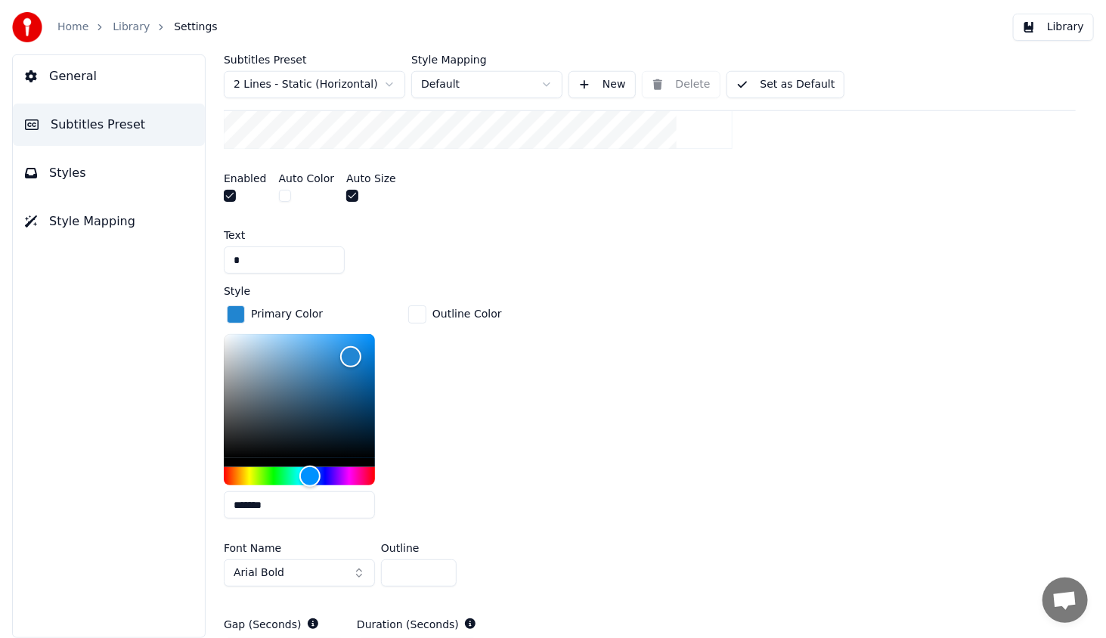
drag, startPoint x: 220, startPoint y: 514, endPoint x: 187, endPoint y: 510, distance: 33.5
click at [187, 510] on div "General Subtitles Preset Styles Style Mapping Subtitles Preset 2 Lines - Static…" at bounding box center [553, 345] width 1106 height 583
paste input "text"
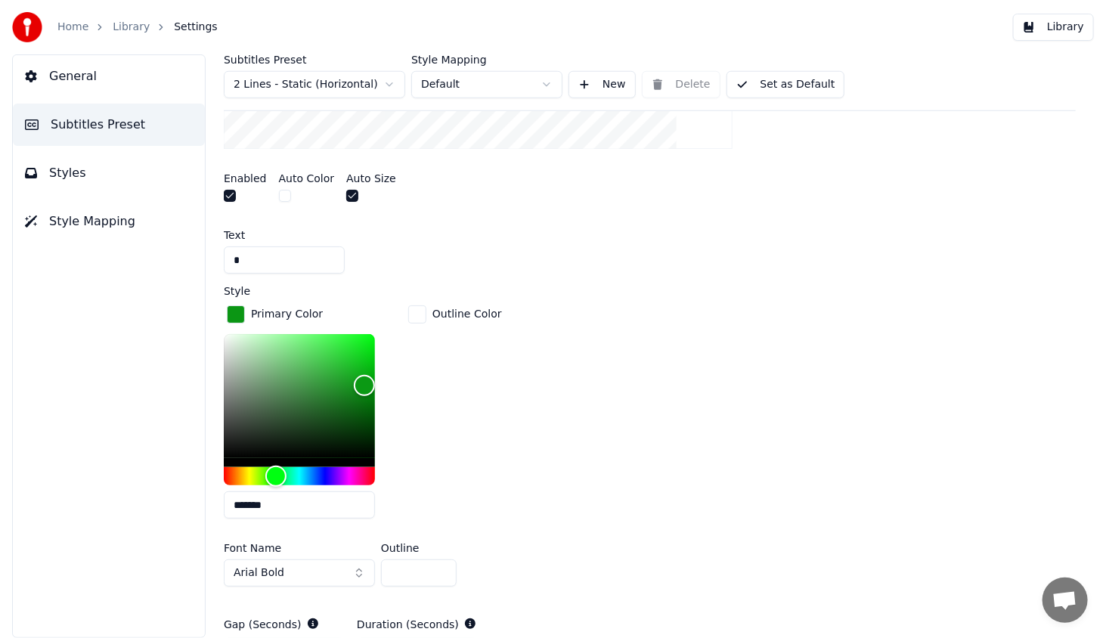
type input "*******"
click at [438, 485] on div "Outline Color" at bounding box center [455, 416] width 100 height 228
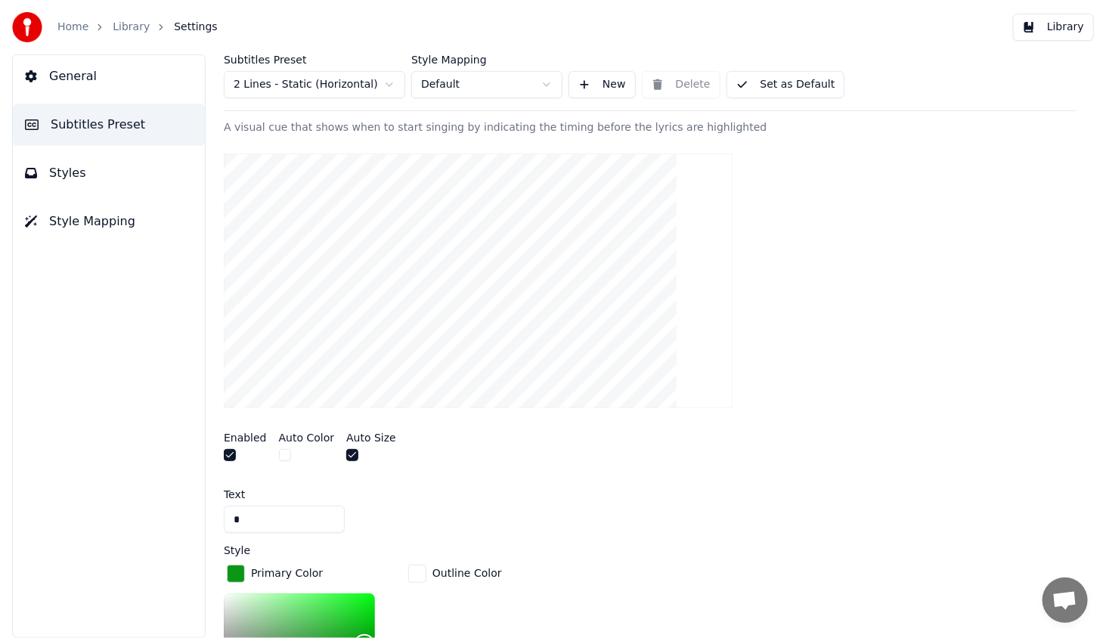
scroll to position [182, 0]
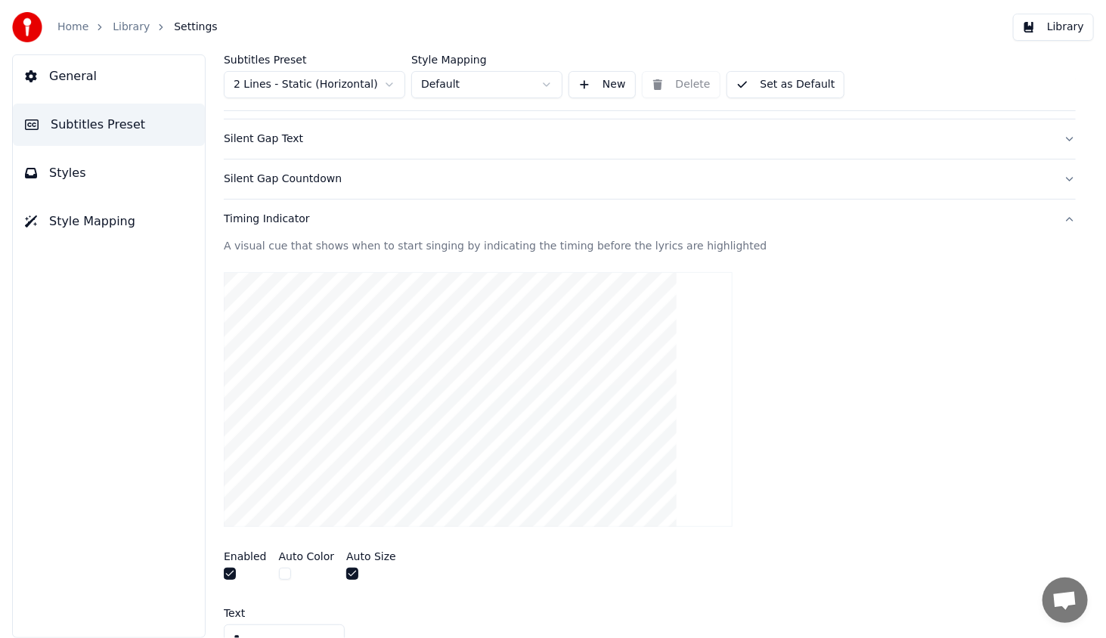
click at [62, 88] on button "General" at bounding box center [109, 76] width 192 height 42
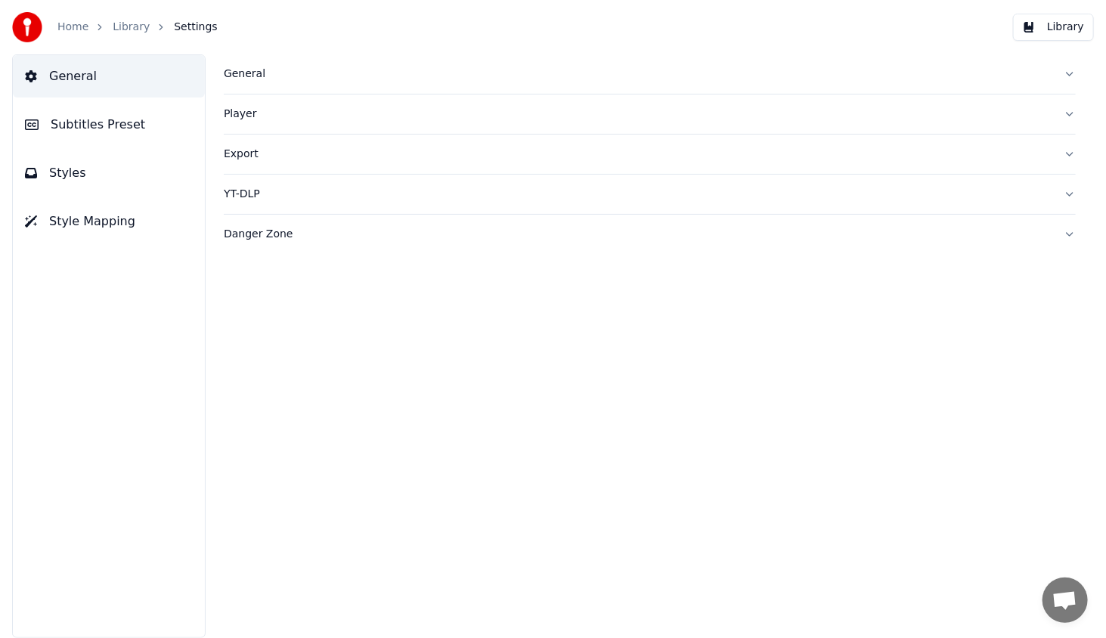
click at [117, 29] on link "Library" at bounding box center [131, 27] width 37 height 15
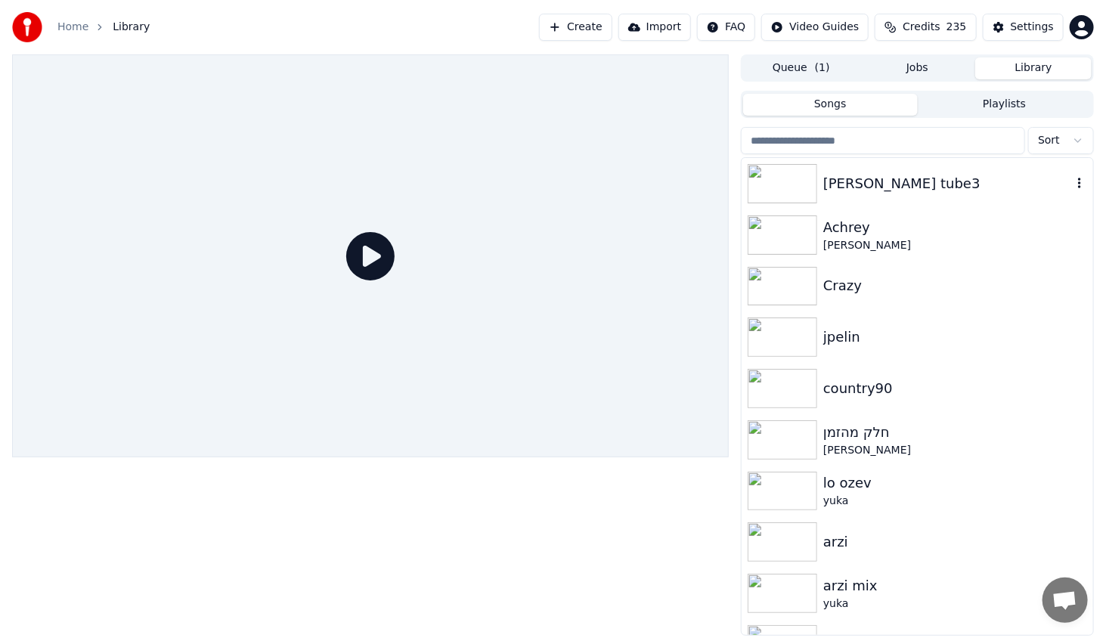
click at [843, 181] on div "[PERSON_NAME] tube3" at bounding box center [947, 183] width 249 height 21
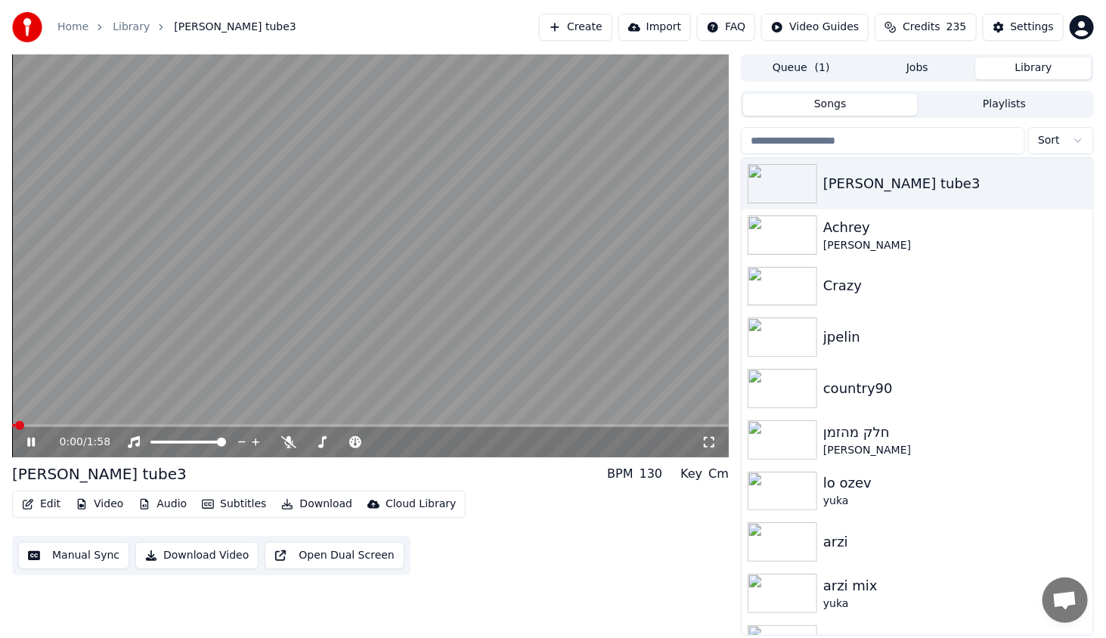
click at [60, 428] on div "0:00 / 1:58" at bounding box center [370, 442] width 716 height 30
click at [58, 425] on span at bounding box center [370, 425] width 716 height 3
click at [88, 424] on span at bounding box center [370, 425] width 716 height 3
click at [117, 421] on span at bounding box center [112, 425] width 9 height 9
drag, startPoint x: 141, startPoint y: 424, endPoint x: 159, endPoint y: 422, distance: 18.3
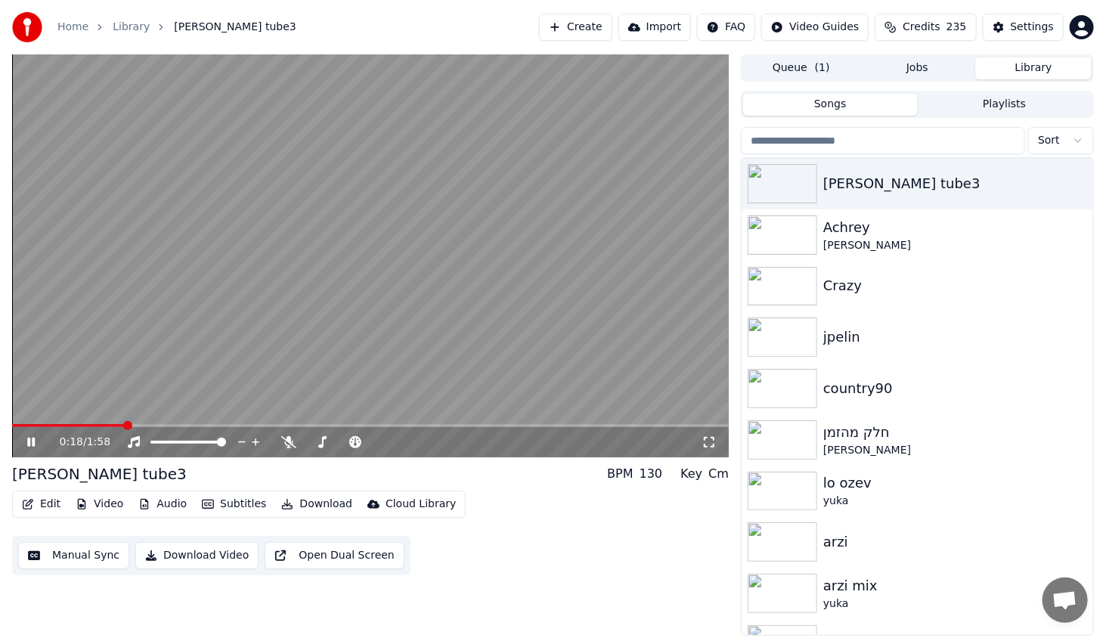
click at [156, 422] on video at bounding box center [370, 255] width 716 height 403
click at [163, 424] on span at bounding box center [370, 425] width 716 height 3
click at [38, 444] on icon at bounding box center [42, 442] width 36 height 12
click at [195, 427] on span at bounding box center [370, 425] width 716 height 3
click at [180, 425] on div "0:31 / 1:58" at bounding box center [370, 255] width 716 height 403
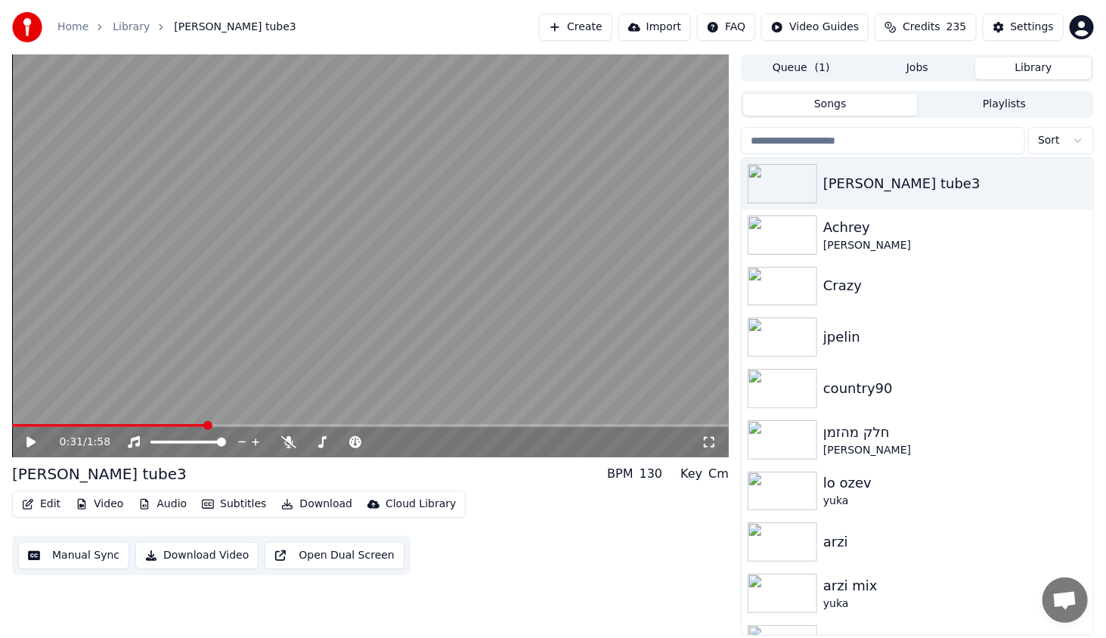
click at [179, 425] on span at bounding box center [108, 425] width 193 height 3
click at [28, 444] on icon at bounding box center [30, 442] width 9 height 11
click at [29, 444] on icon at bounding box center [31, 442] width 8 height 9
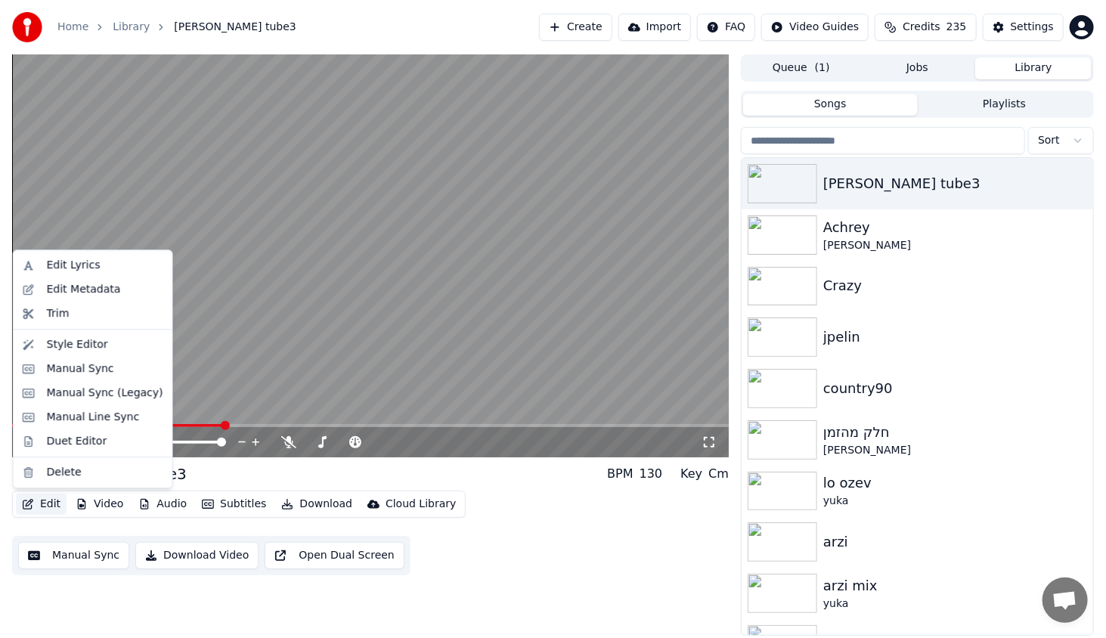
click at [41, 506] on button "Edit" at bounding box center [41, 503] width 51 height 21
click at [88, 286] on div "Edit Metadata" at bounding box center [84, 289] width 74 height 15
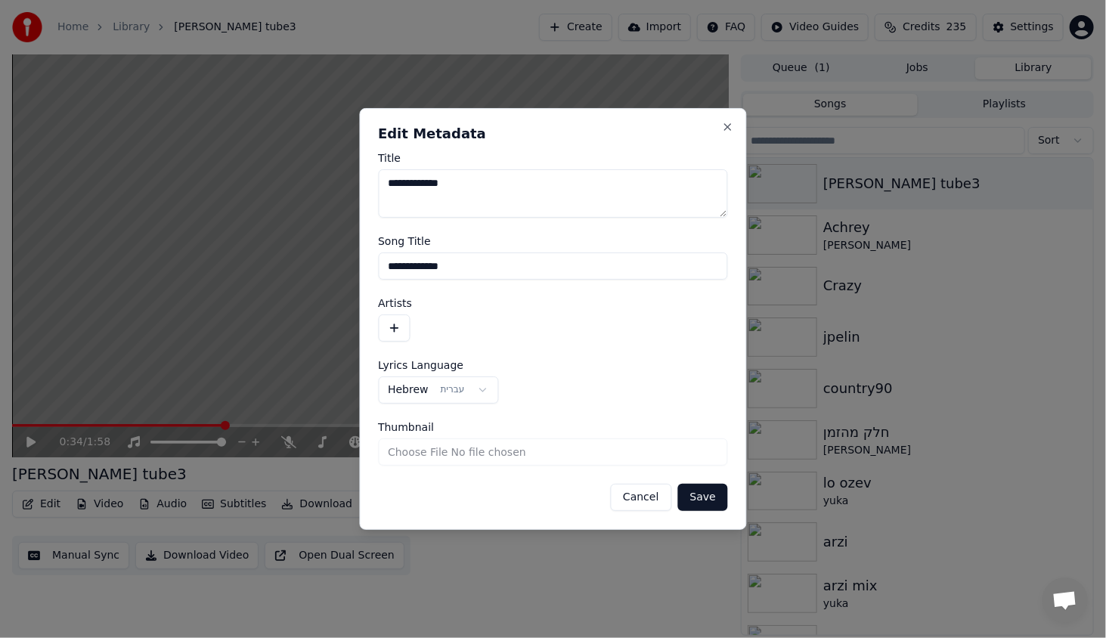
click at [450, 185] on textarea "**********" at bounding box center [553, 193] width 350 height 48
type textarea "**********"
click at [699, 493] on button "Save" at bounding box center [703, 497] width 50 height 27
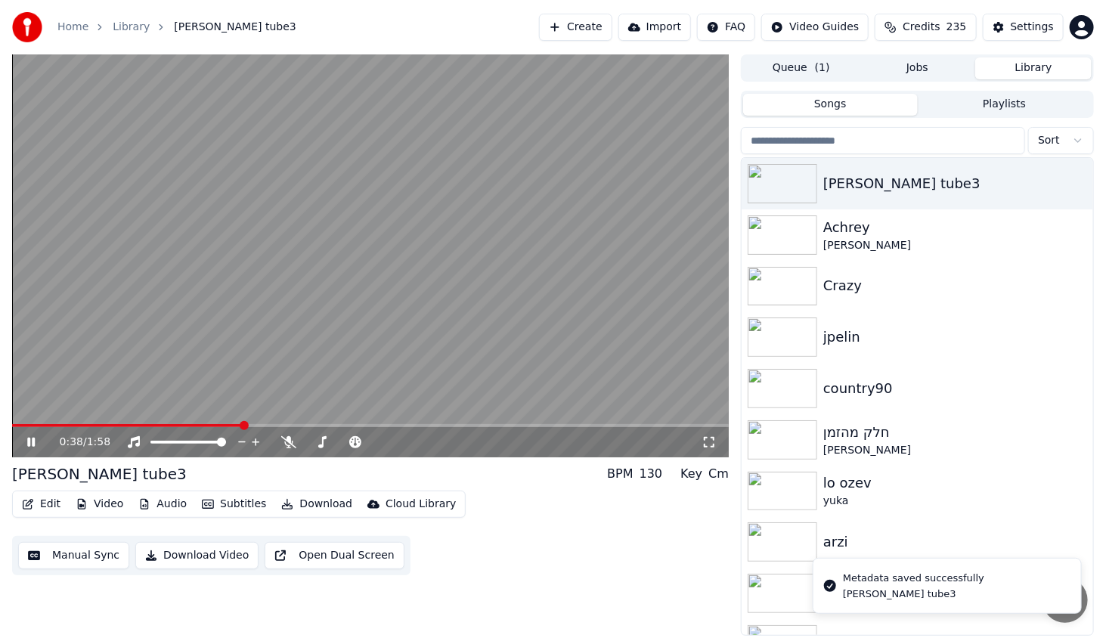
click at [47, 476] on div "[PERSON_NAME] tube3" at bounding box center [99, 473] width 175 height 21
click at [49, 511] on button "Edit" at bounding box center [41, 503] width 51 height 21
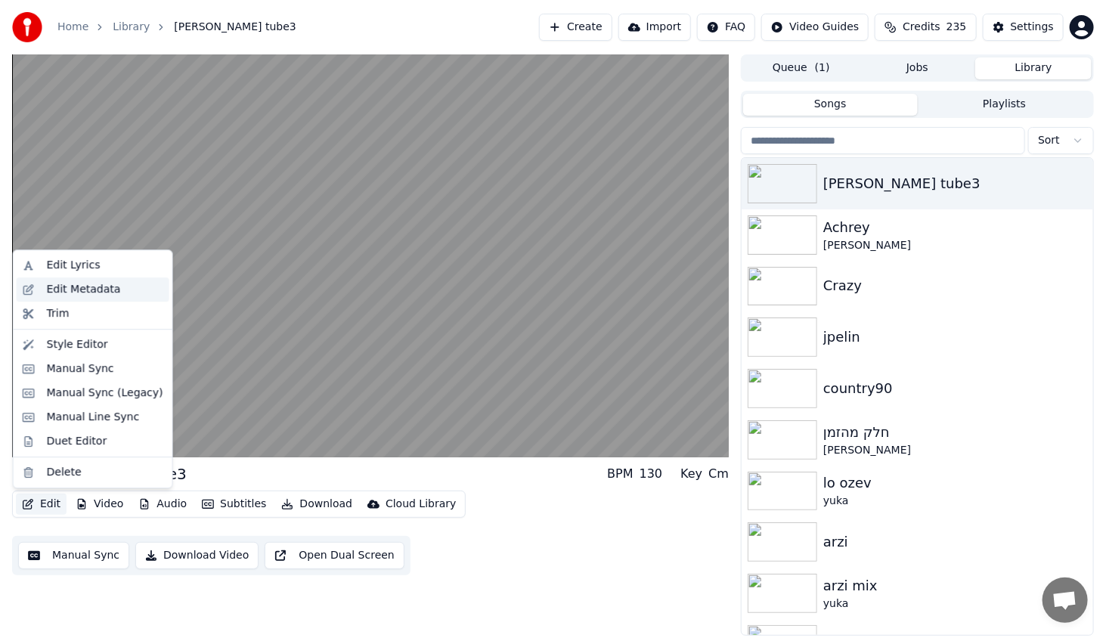
click at [100, 290] on div "Edit Metadata" at bounding box center [84, 289] width 74 height 15
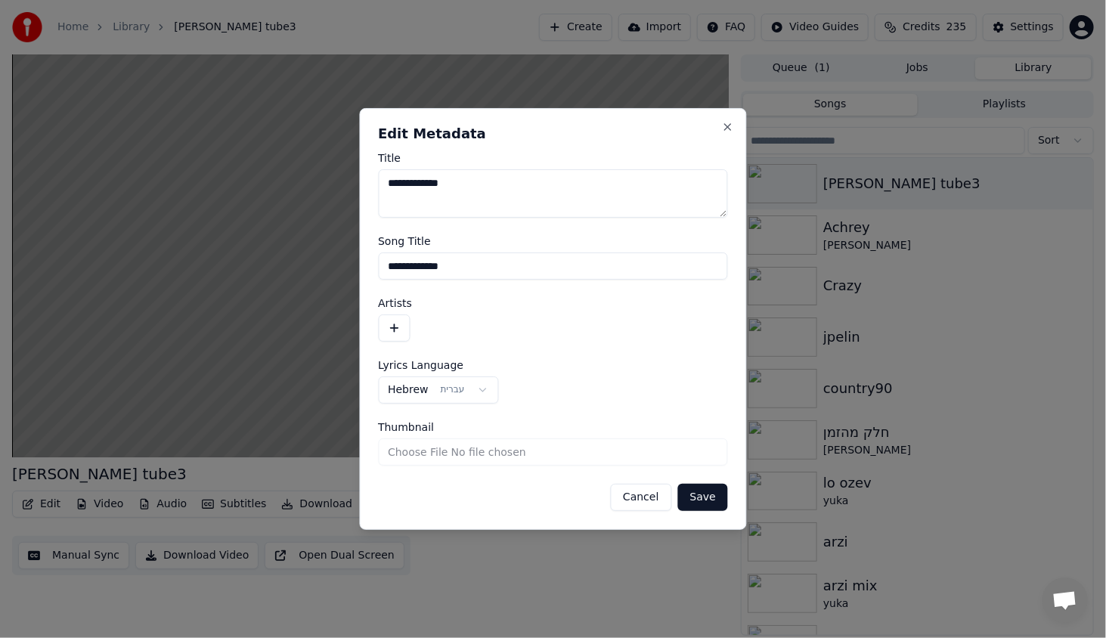
click at [441, 270] on input "**********" at bounding box center [553, 265] width 350 height 27
type input "**********"
click at [701, 485] on button "Save" at bounding box center [703, 497] width 50 height 27
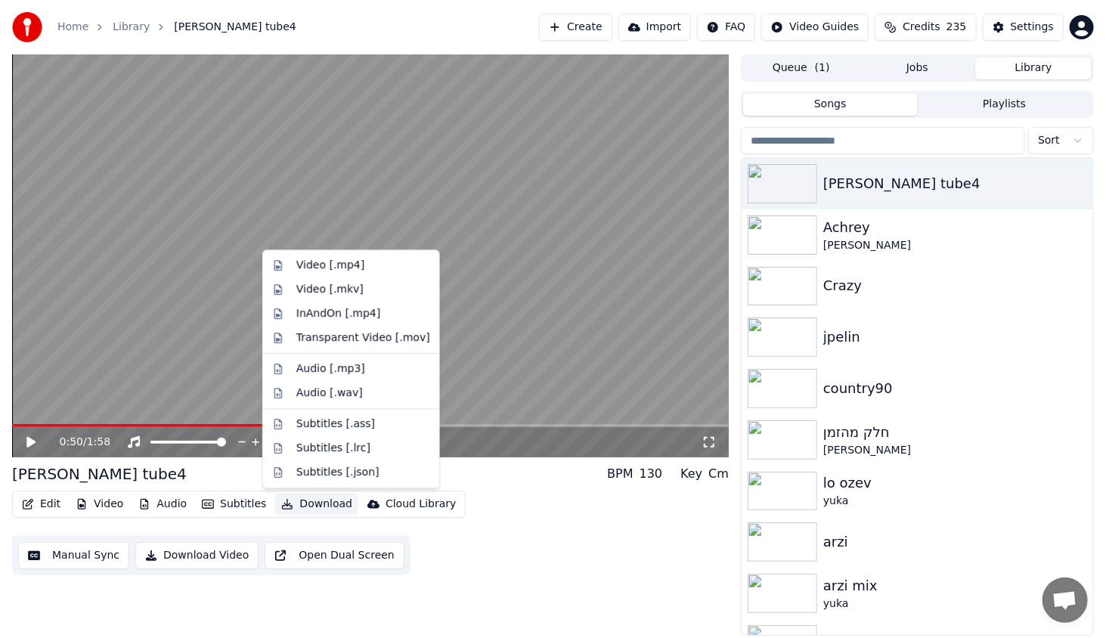
click at [312, 511] on button "Download" at bounding box center [316, 503] width 83 height 21
click at [348, 271] on div "Video [.mp4]" at bounding box center [330, 265] width 68 height 15
